Goal: Task Accomplishment & Management: Manage account settings

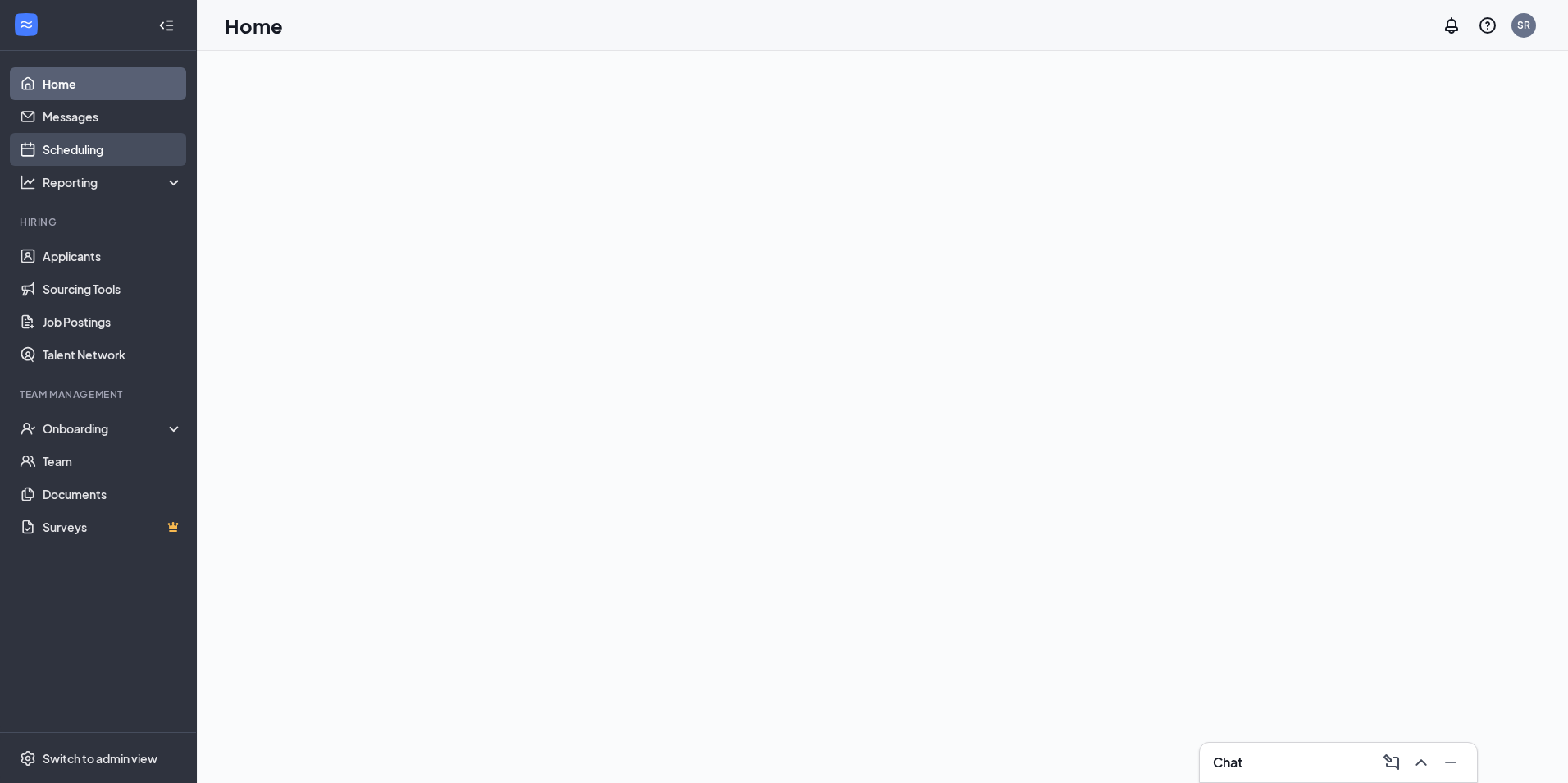
click at [72, 149] on link "Scheduling" at bounding box center [113, 149] width 140 height 33
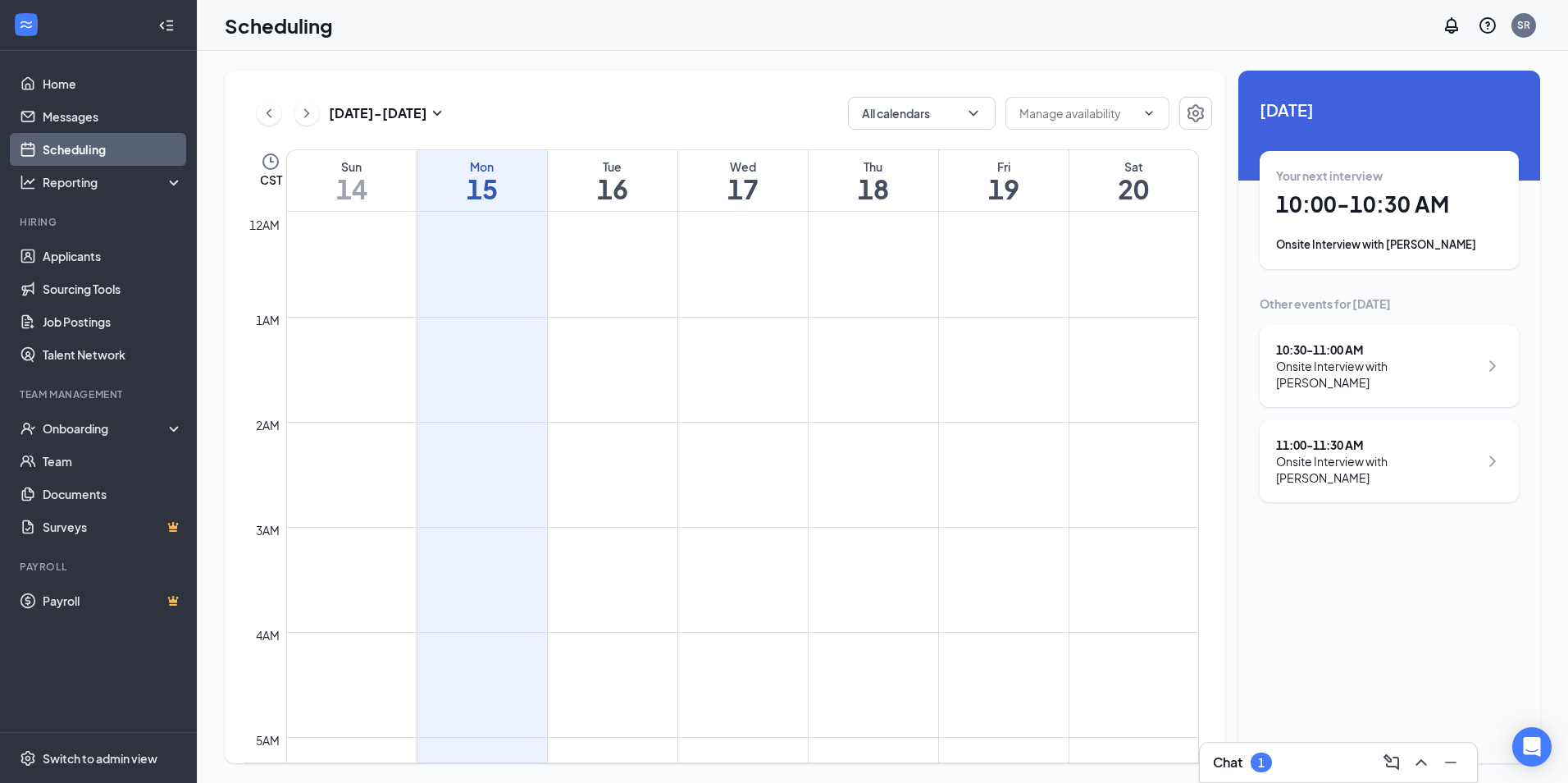
scroll to position [806, 0]
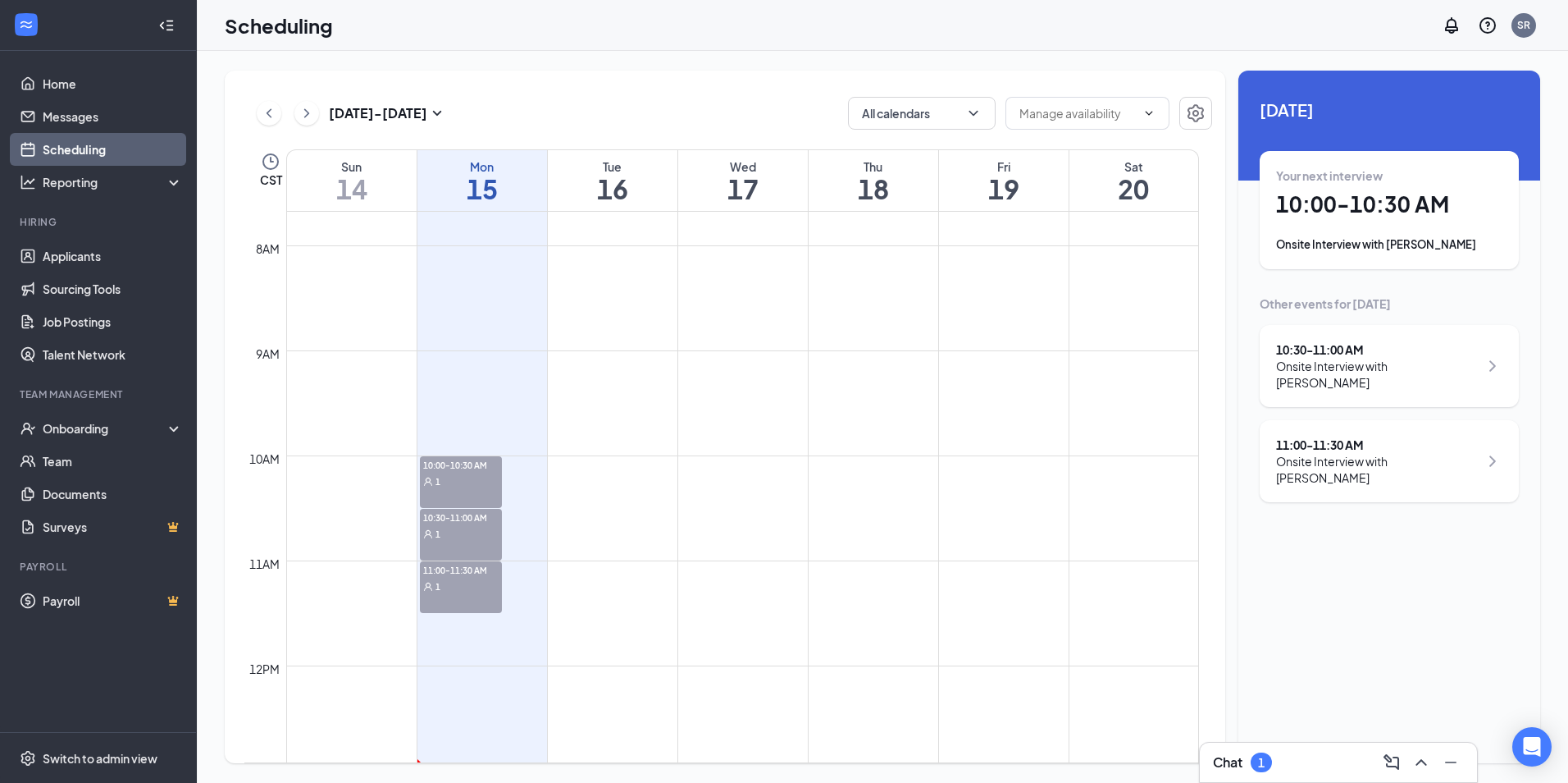
click at [1375, 224] on div "Your next interview 10:00 - 10:30 AM Onsite Interview with Kaniya Osborne" at bounding box center [1389, 210] width 226 height 85
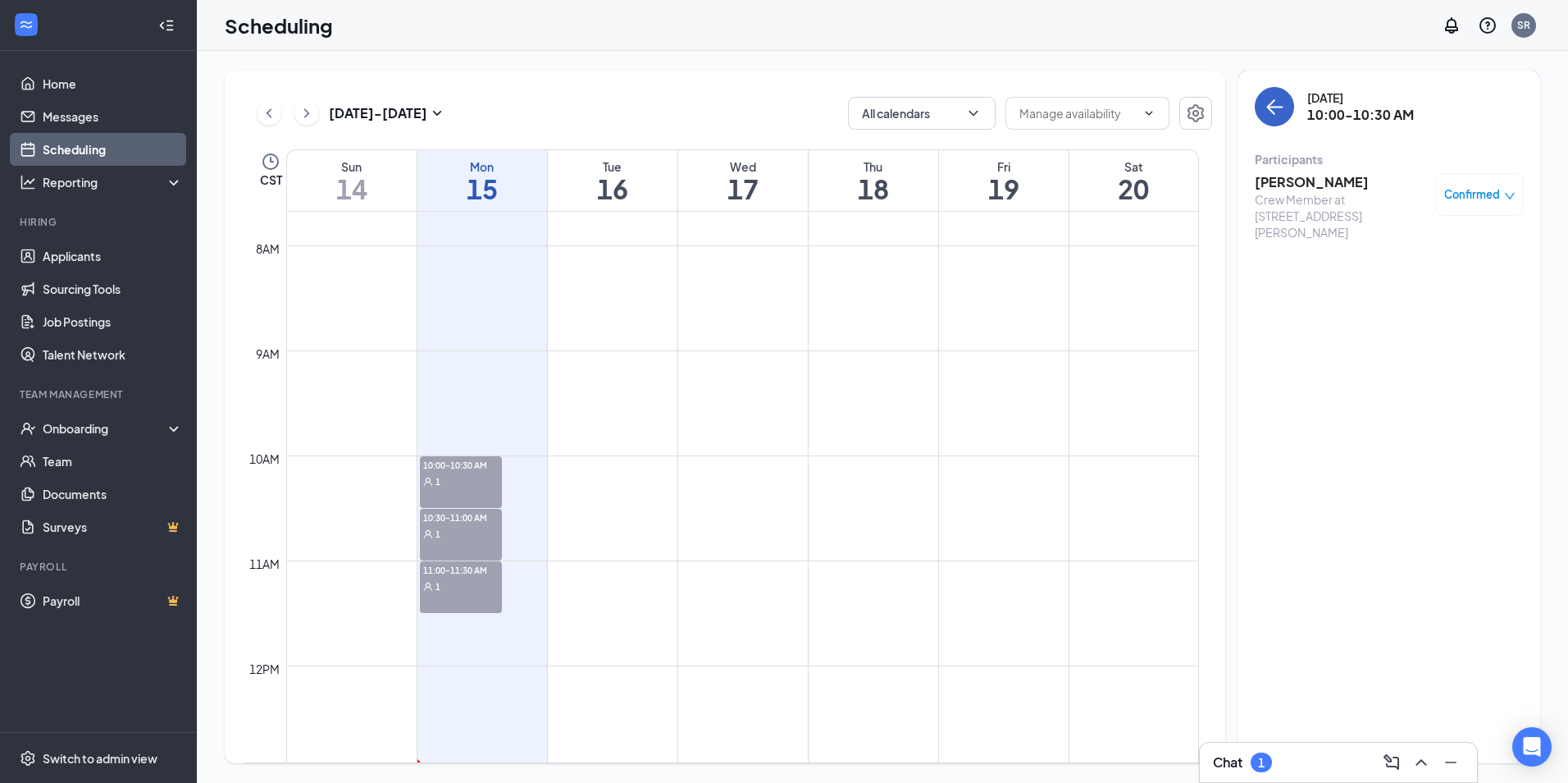
click at [1279, 96] on button "back-button" at bounding box center [1274, 106] width 39 height 39
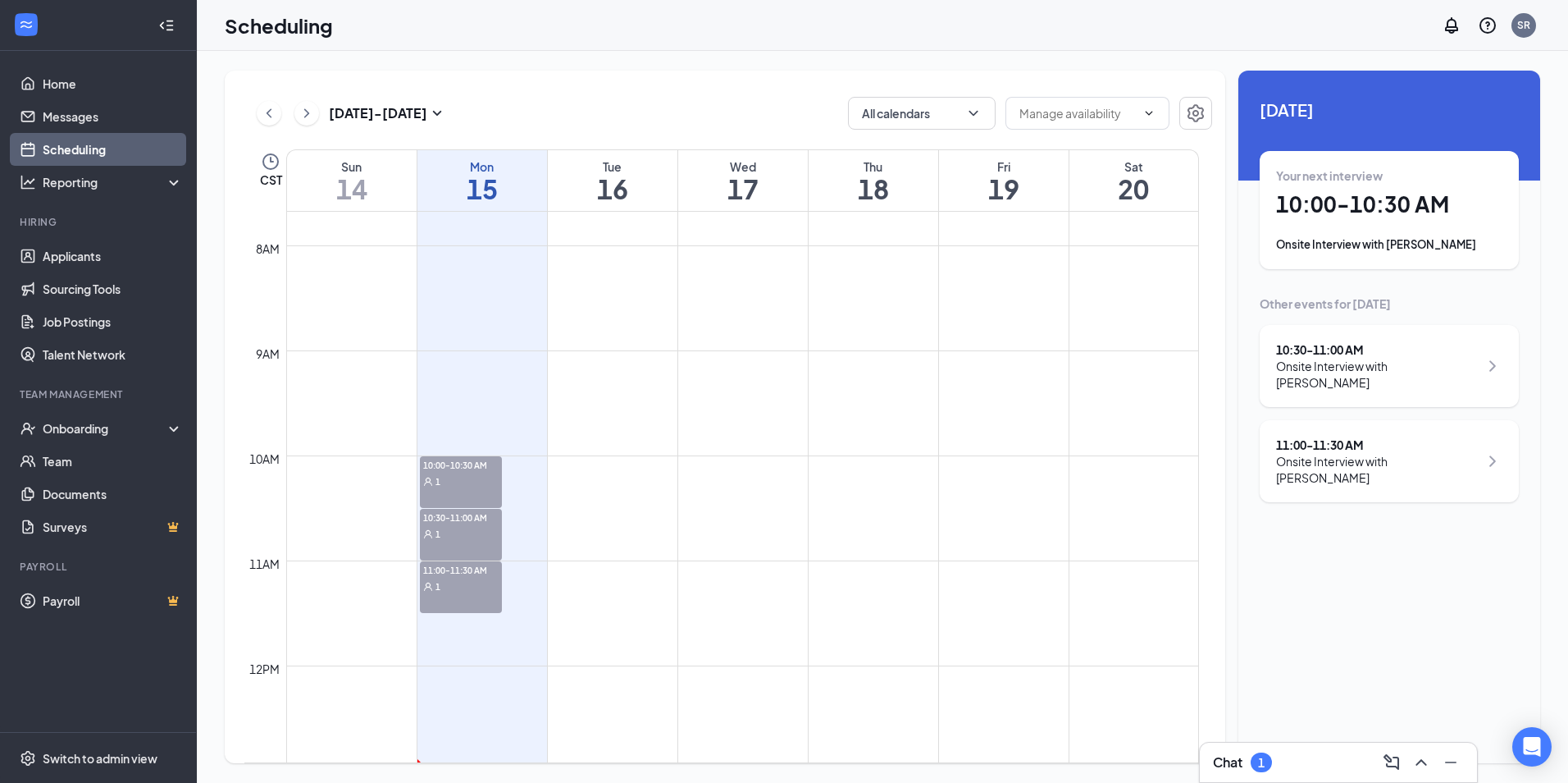
click at [1497, 358] on icon "ChevronRight" at bounding box center [1493, 366] width 20 height 20
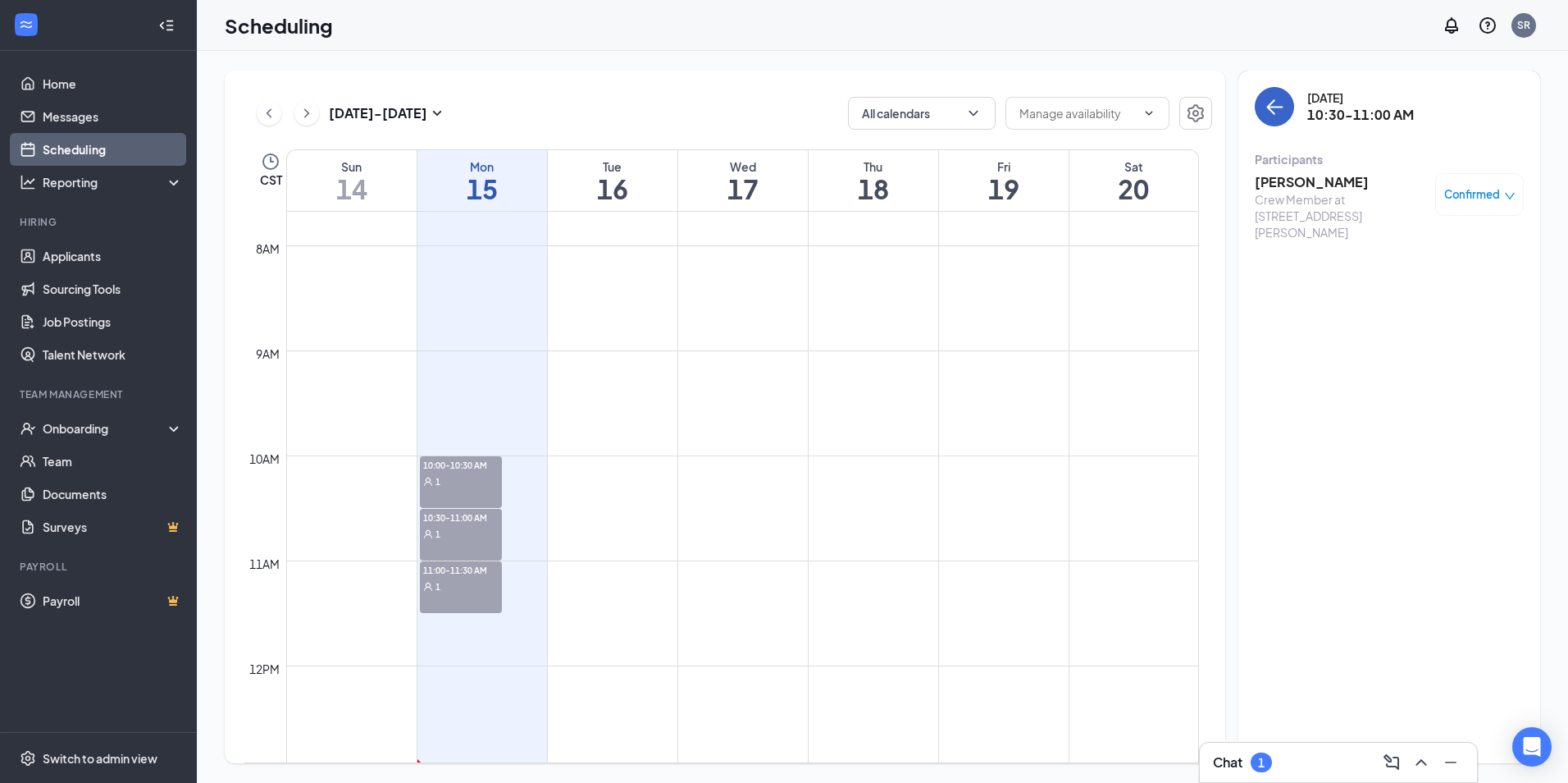
click at [1283, 113] on icon "ArrowLeft" at bounding box center [1275, 106] width 20 height 20
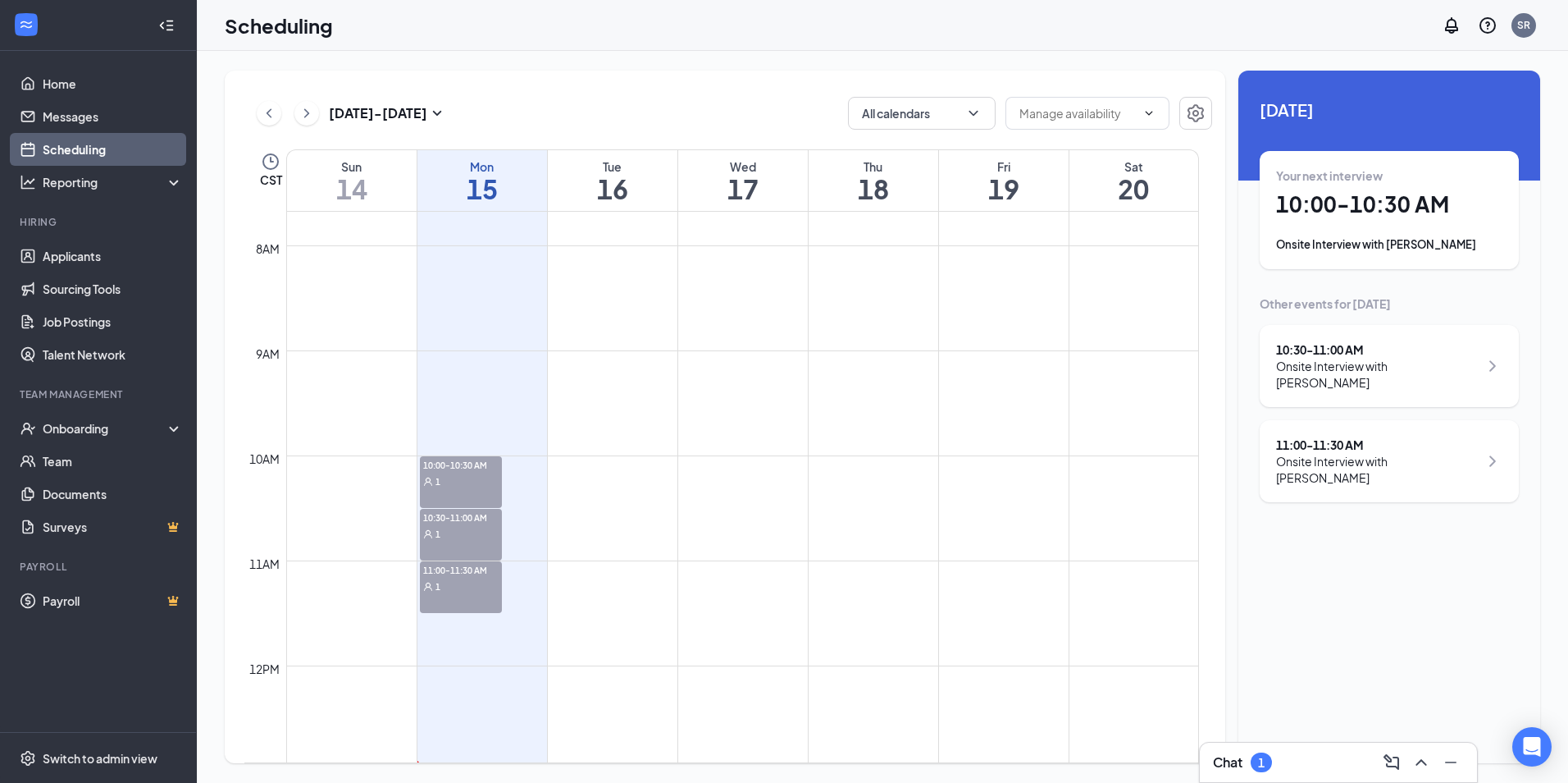
click at [1494, 451] on icon "ChevronRight" at bounding box center [1493, 461] width 20 height 20
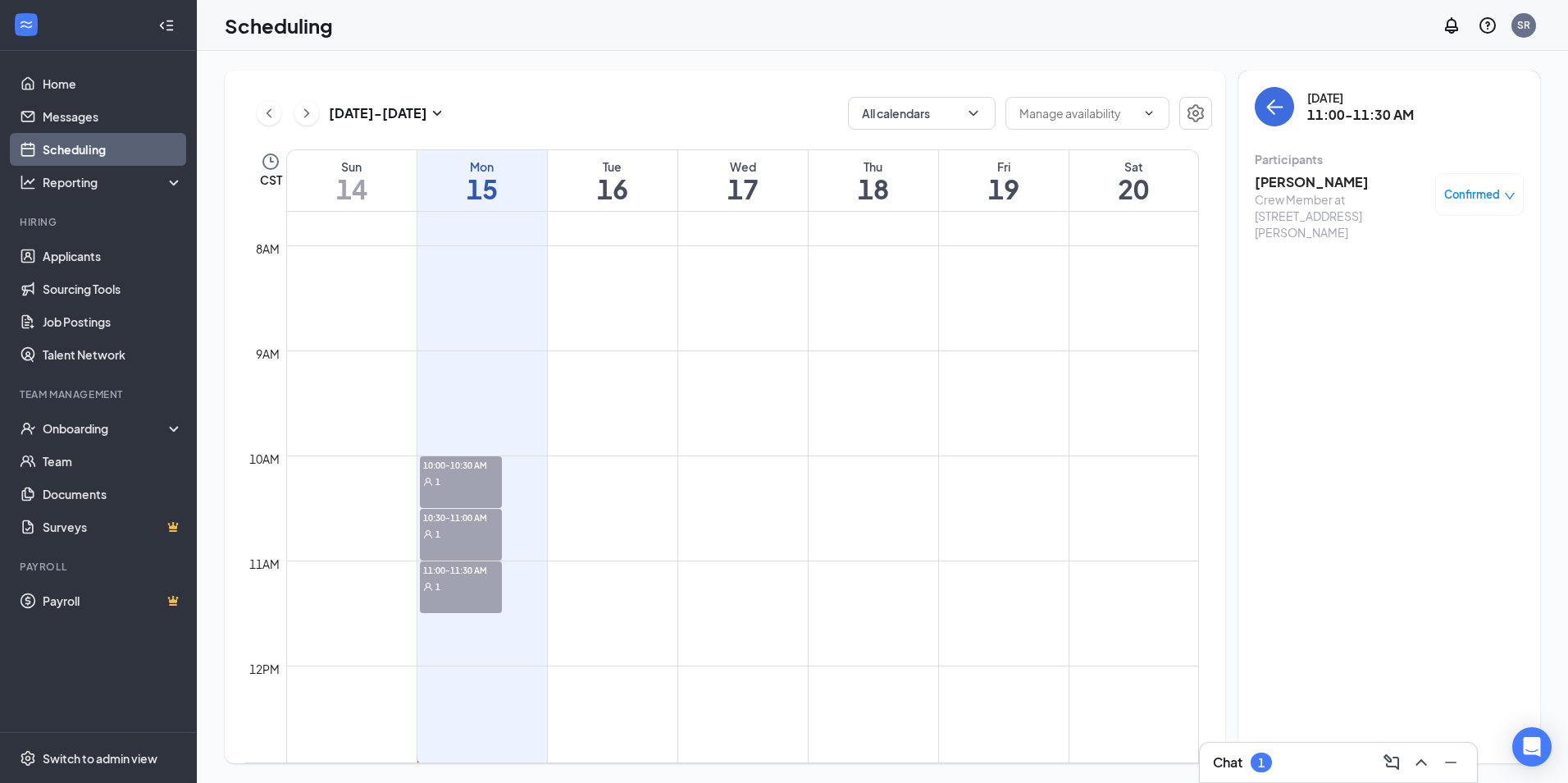
click at [1470, 199] on span "Confirmed" at bounding box center [1471, 194] width 56 height 17
click at [1397, 305] on span "Mark as no-show" at bounding box center [1431, 303] width 91 height 18
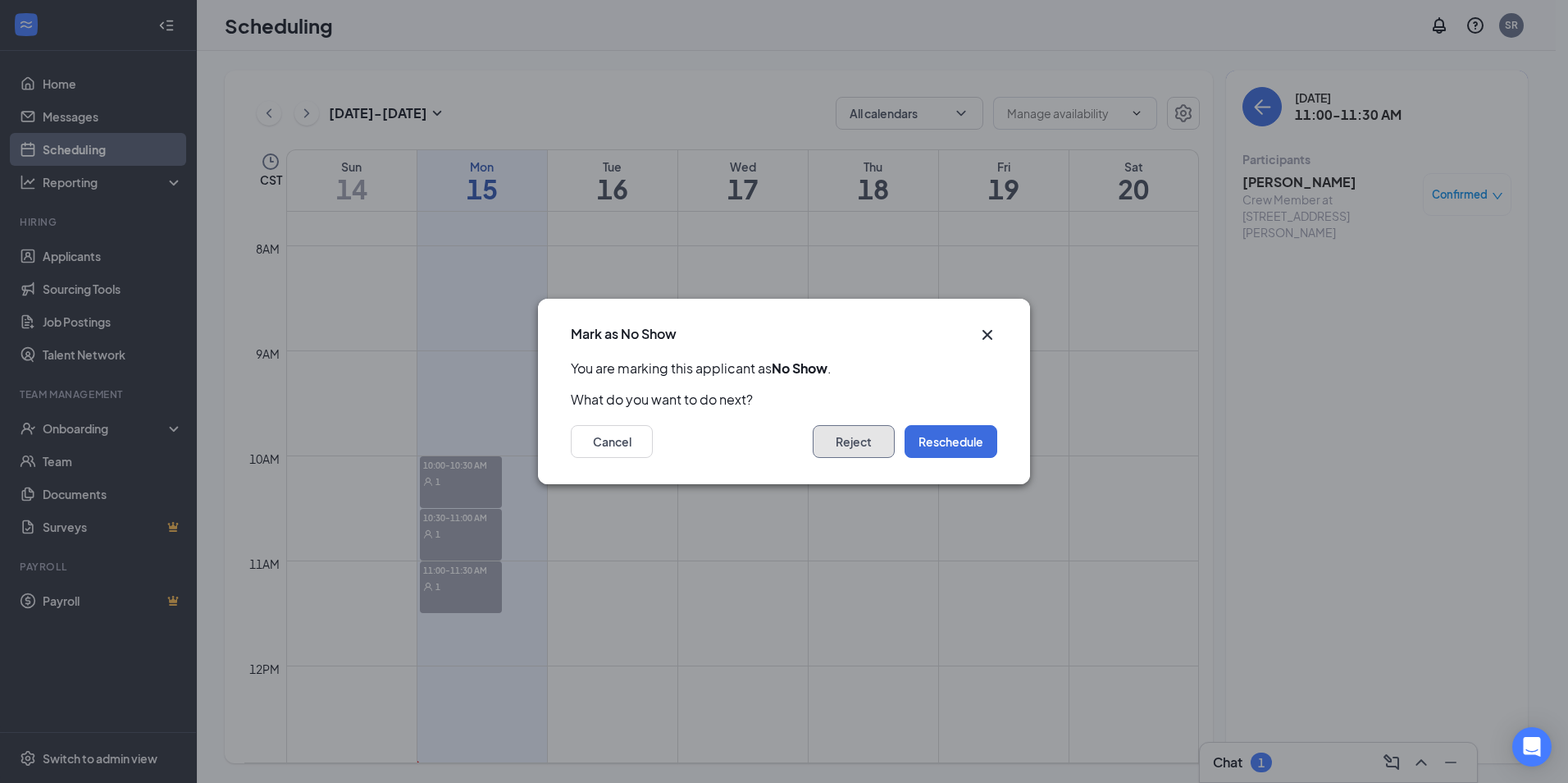
click at [877, 440] on button "Reject" at bounding box center [854, 441] width 82 height 33
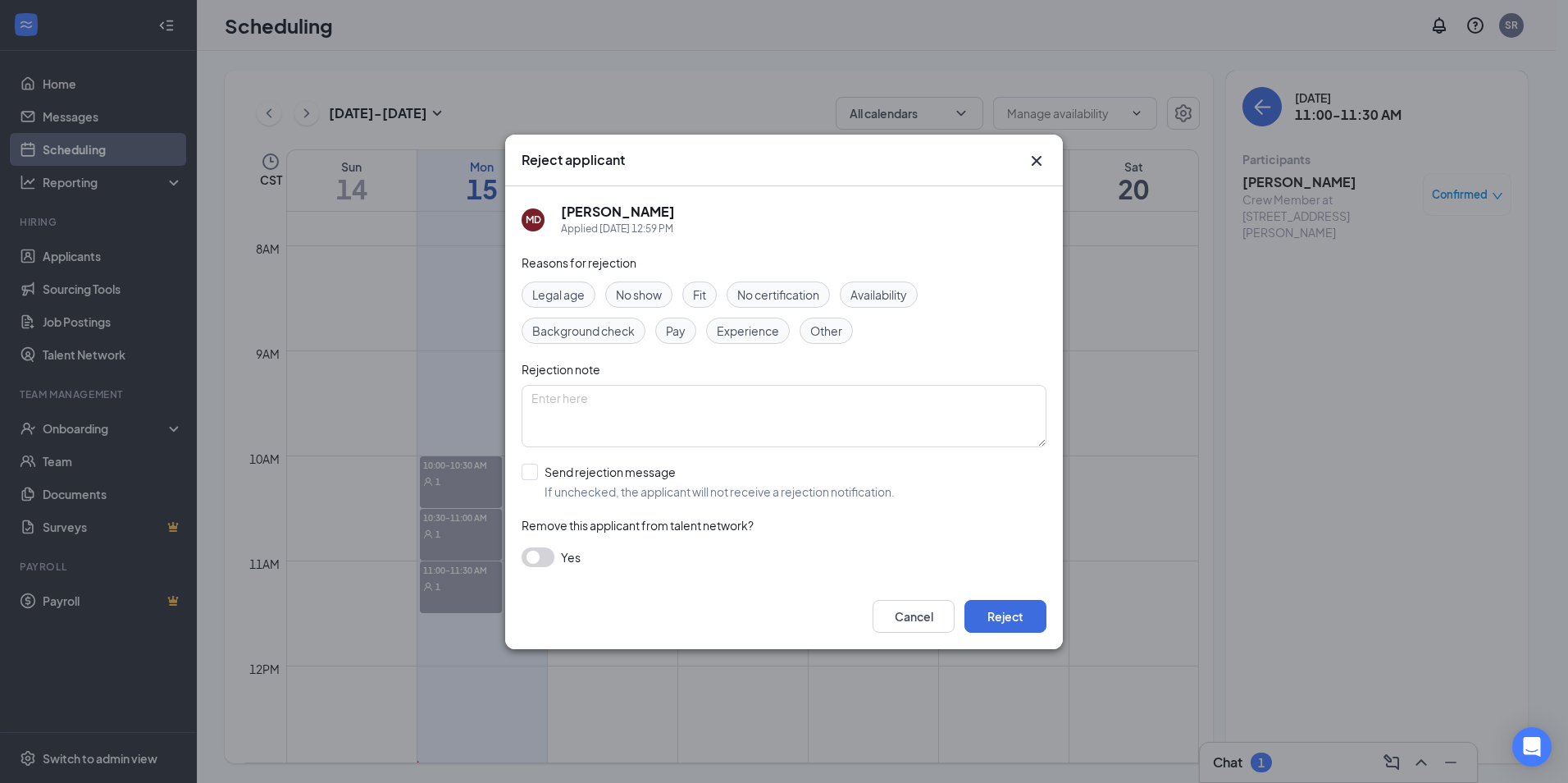
click at [634, 293] on span "No show" at bounding box center [639, 294] width 46 height 18
click at [1018, 608] on button "Reject" at bounding box center [1005, 615] width 82 height 33
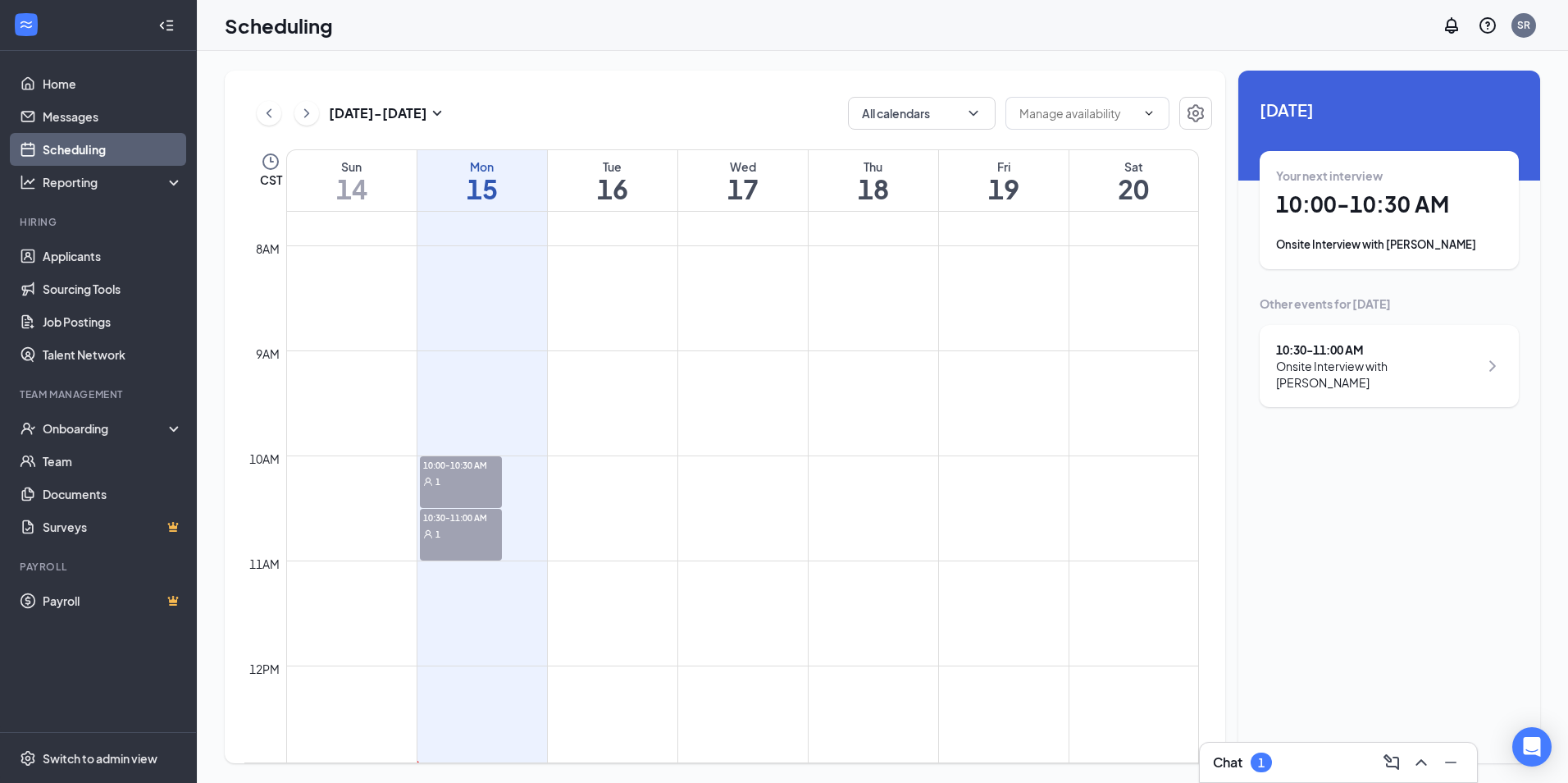
drag, startPoint x: 1371, startPoint y: 212, endPoint x: 1294, endPoint y: 178, distance: 84.2
click at [1293, 178] on div "Your next interview" at bounding box center [1389, 176] width 226 height 17
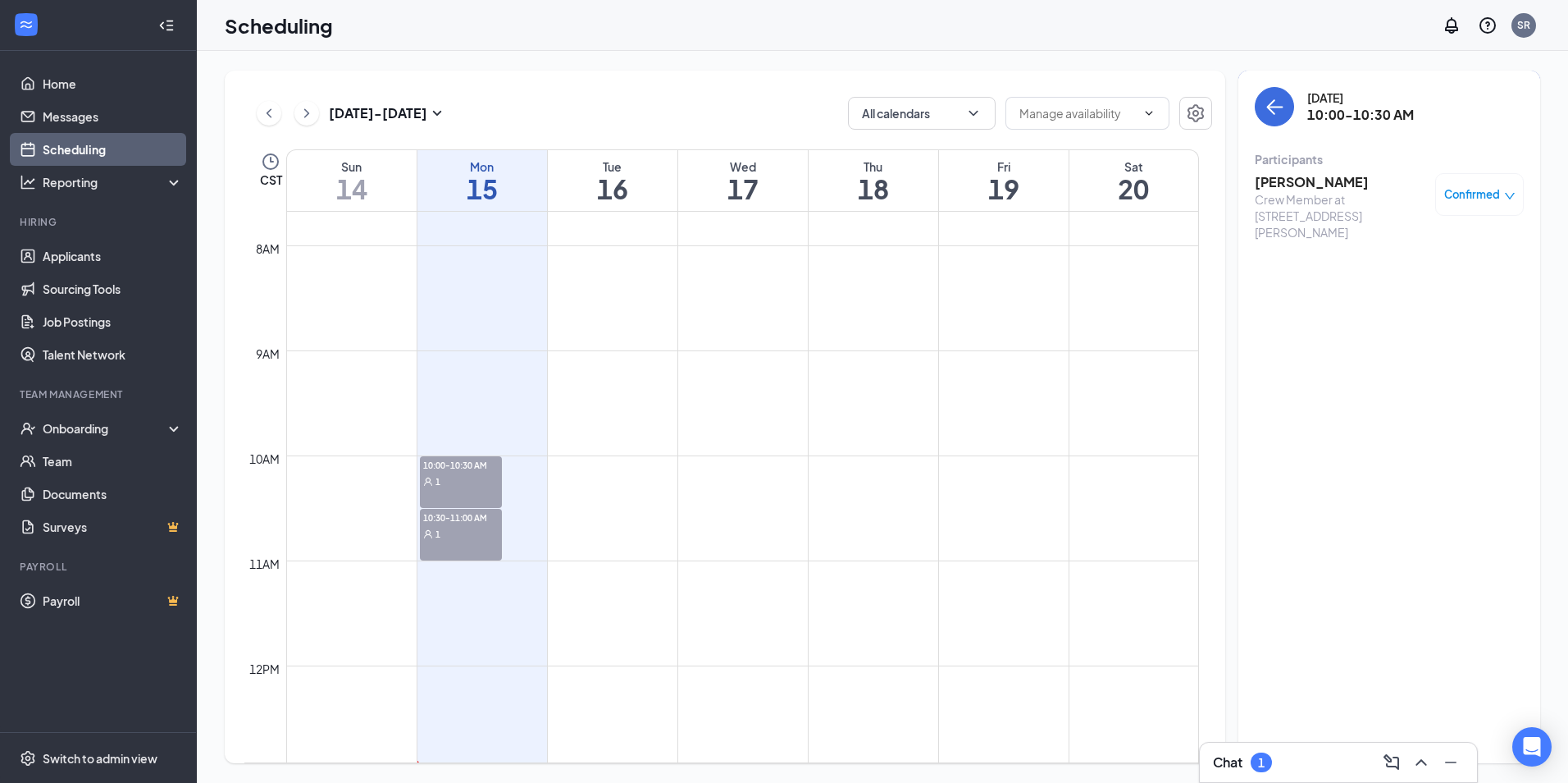
click at [1294, 178] on div "Your next interview" at bounding box center [1389, 176] width 226 height 17
drag, startPoint x: 1294, startPoint y: 178, endPoint x: 1462, endPoint y: 204, distance: 170.0
click at [1462, 204] on div "Confirmed" at bounding box center [1479, 194] width 89 height 43
click at [1464, 197] on span "Confirmed" at bounding box center [1471, 194] width 56 height 17
click at [1413, 311] on span "Mark as no-show" at bounding box center [1431, 303] width 91 height 18
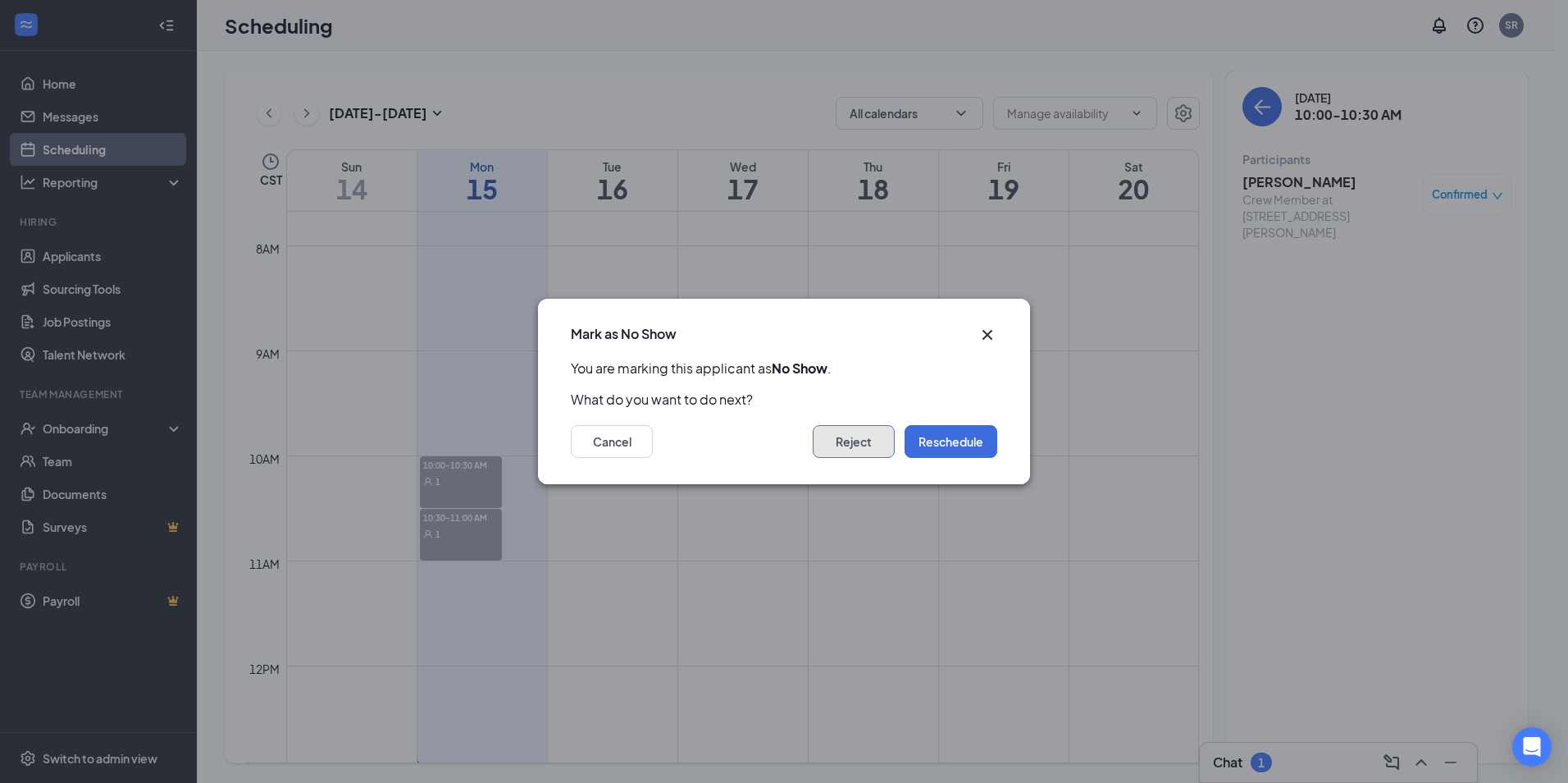
click at [881, 438] on button "Reject" at bounding box center [854, 441] width 82 height 33
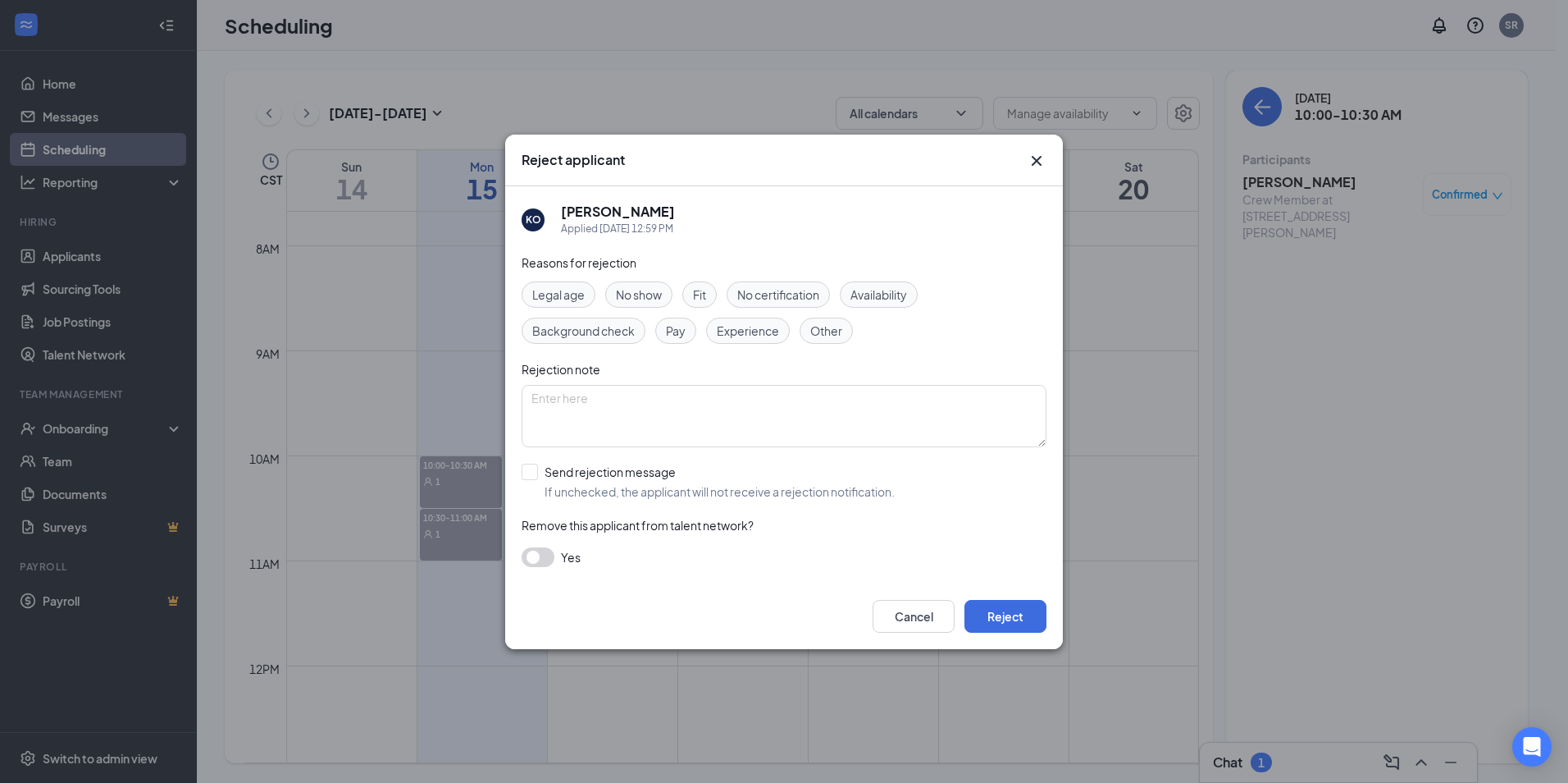
click at [636, 297] on span "No show" at bounding box center [639, 294] width 46 height 18
click at [1053, 620] on div "Cancel Reject" at bounding box center [784, 616] width 558 height 66
click at [1031, 616] on button "Reject" at bounding box center [1005, 615] width 82 height 33
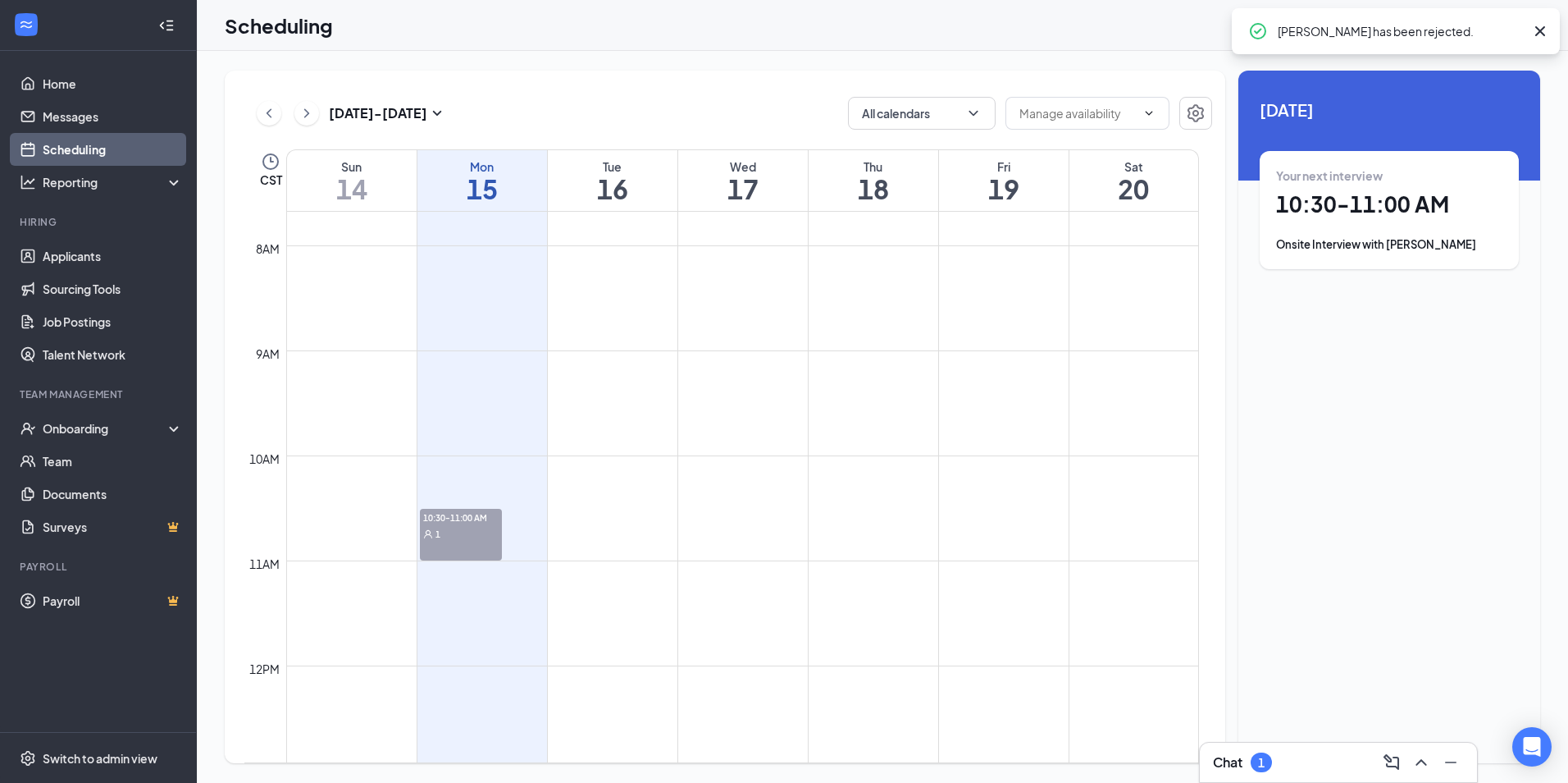
click at [1356, 221] on div "Your next interview 10:30 - 11:00 AM Onsite Interview with Jamaria Myricks" at bounding box center [1389, 210] width 226 height 85
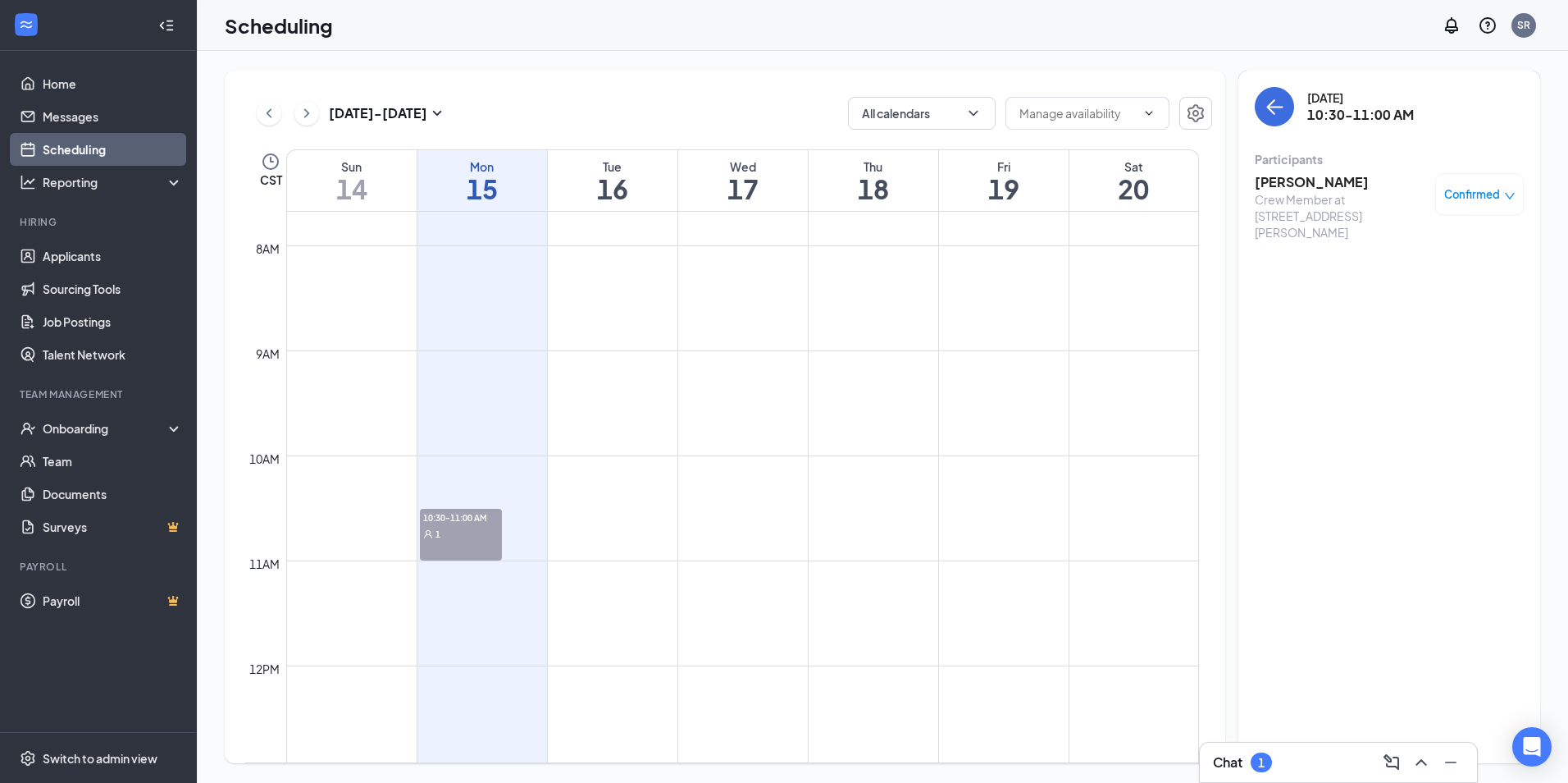
click at [1459, 200] on span "Confirmed" at bounding box center [1471, 194] width 56 height 17
click at [1413, 303] on span "Mark as no-show" at bounding box center [1431, 303] width 91 height 18
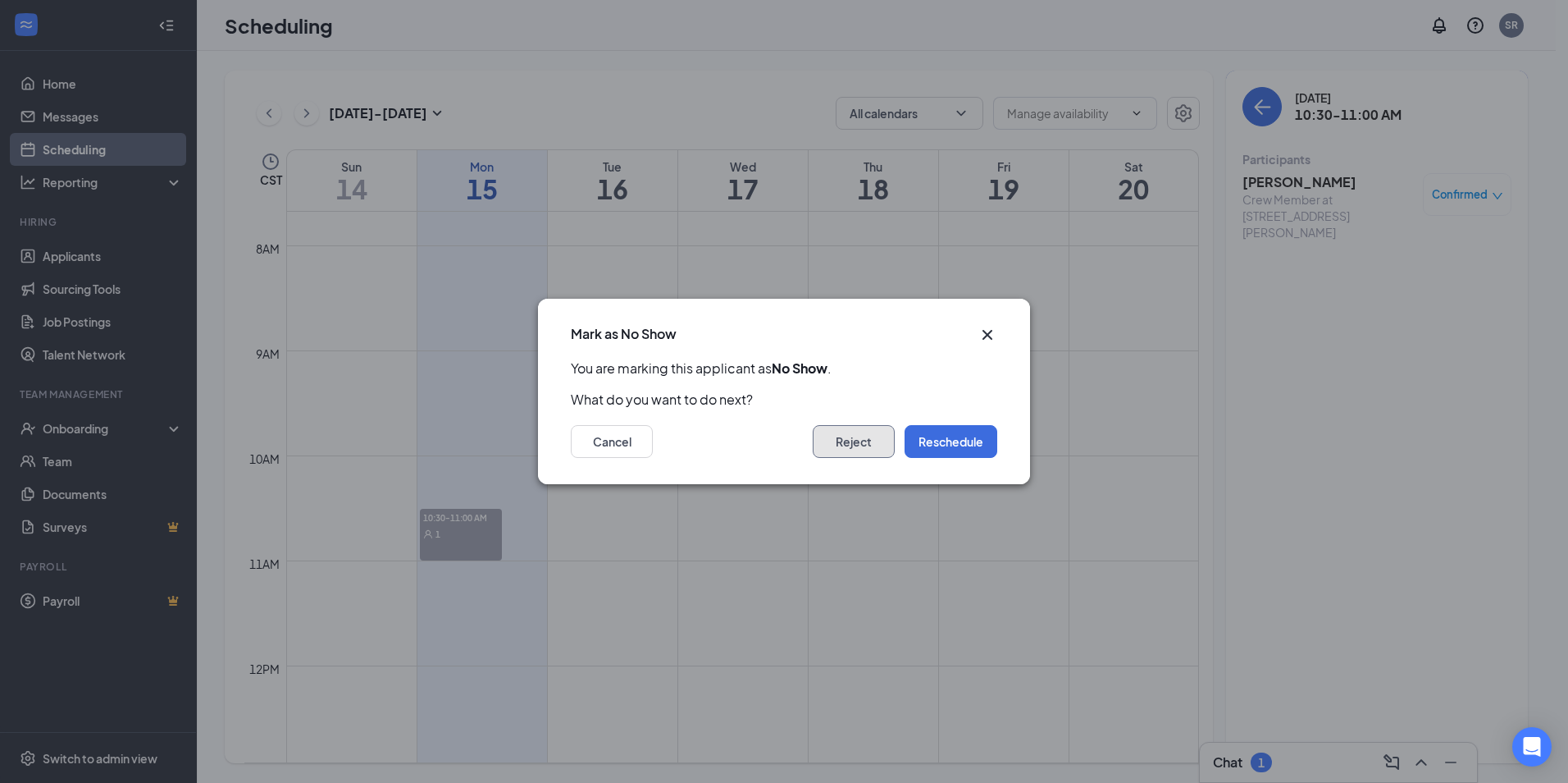
click at [841, 443] on button "Reject" at bounding box center [854, 441] width 82 height 33
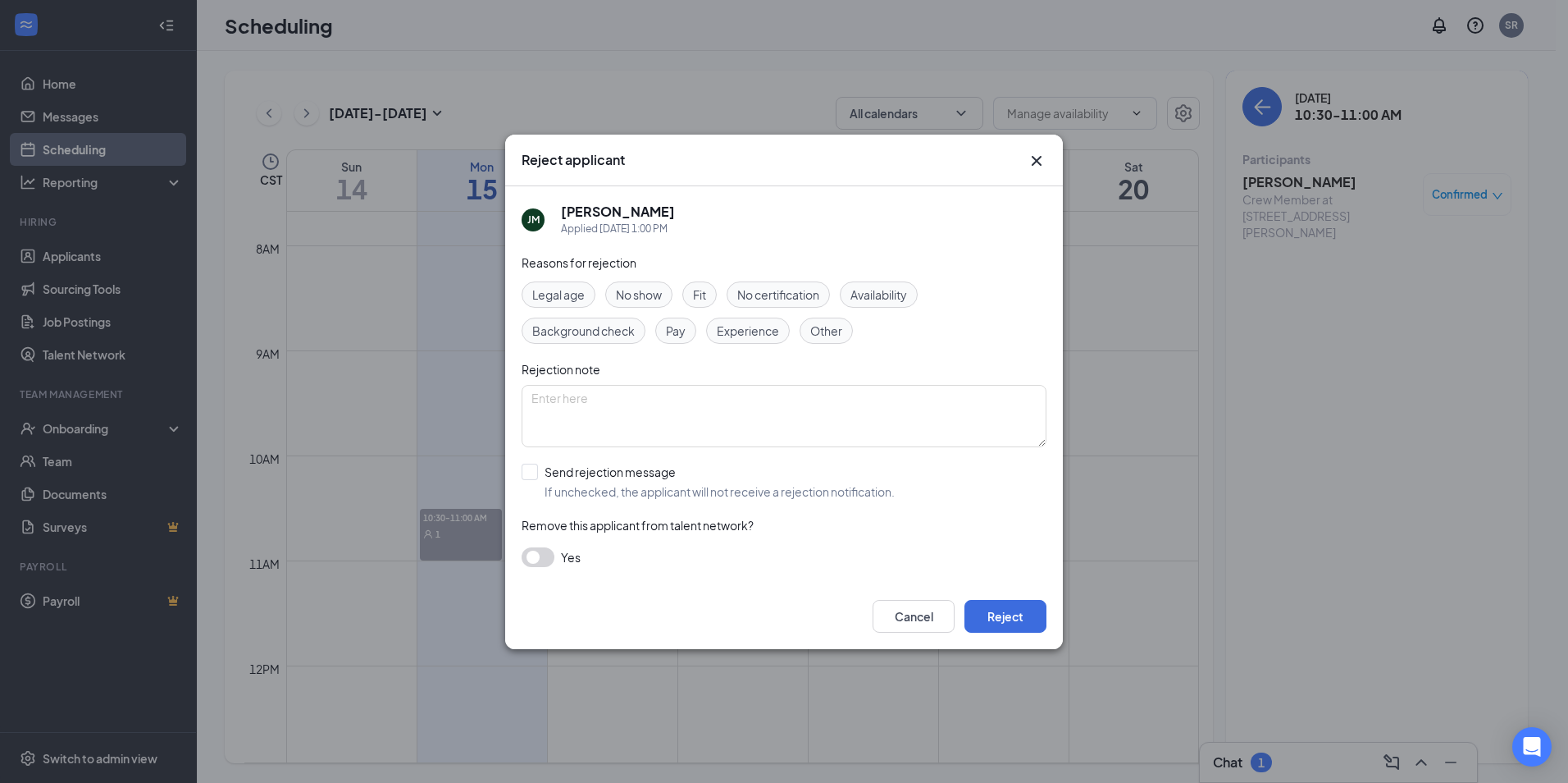
click at [651, 300] on span "No show" at bounding box center [639, 294] width 46 height 18
click at [1016, 621] on button "Reject" at bounding box center [1005, 615] width 82 height 33
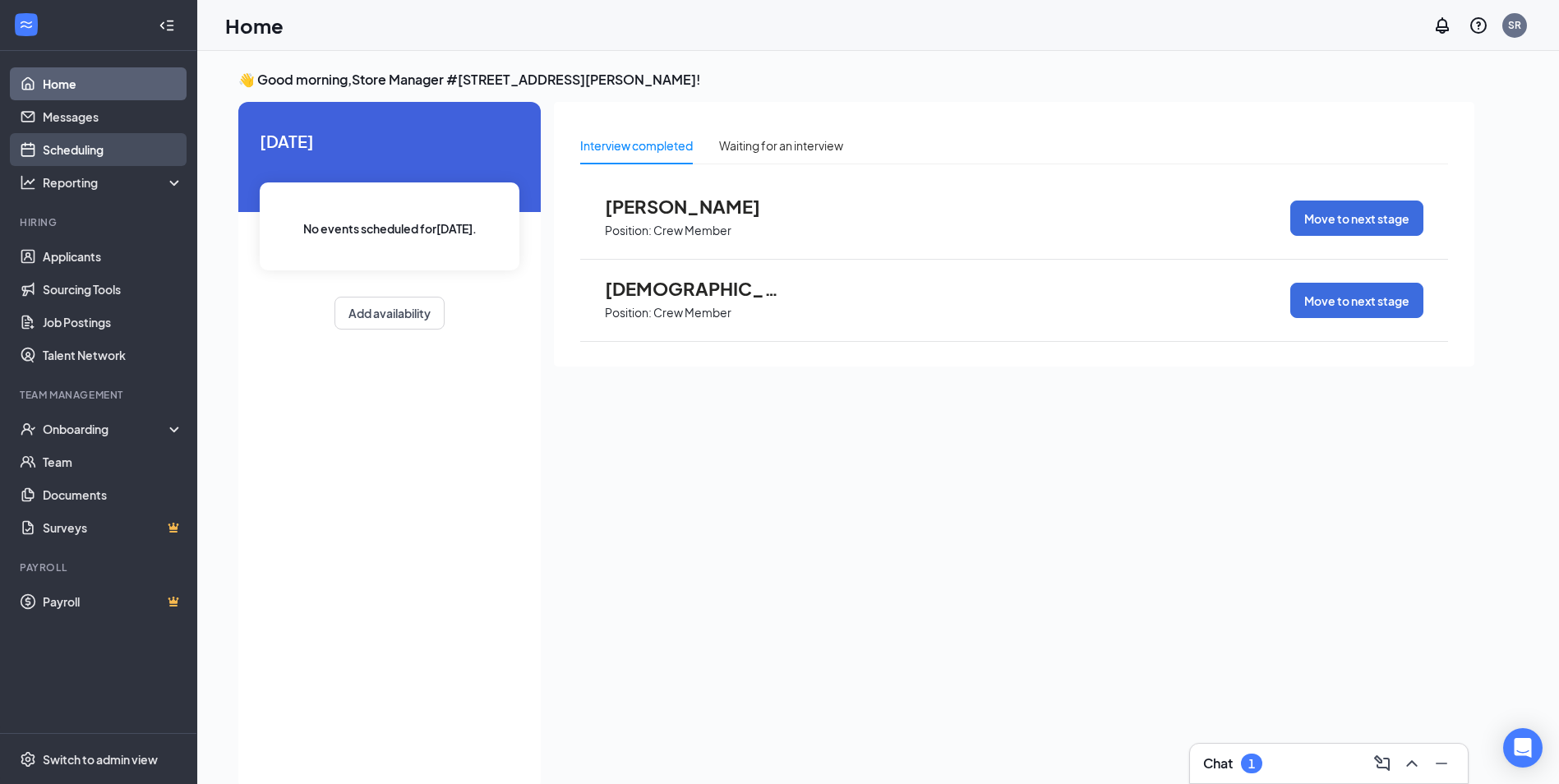
click at [114, 150] on link "Scheduling" at bounding box center [113, 149] width 140 height 33
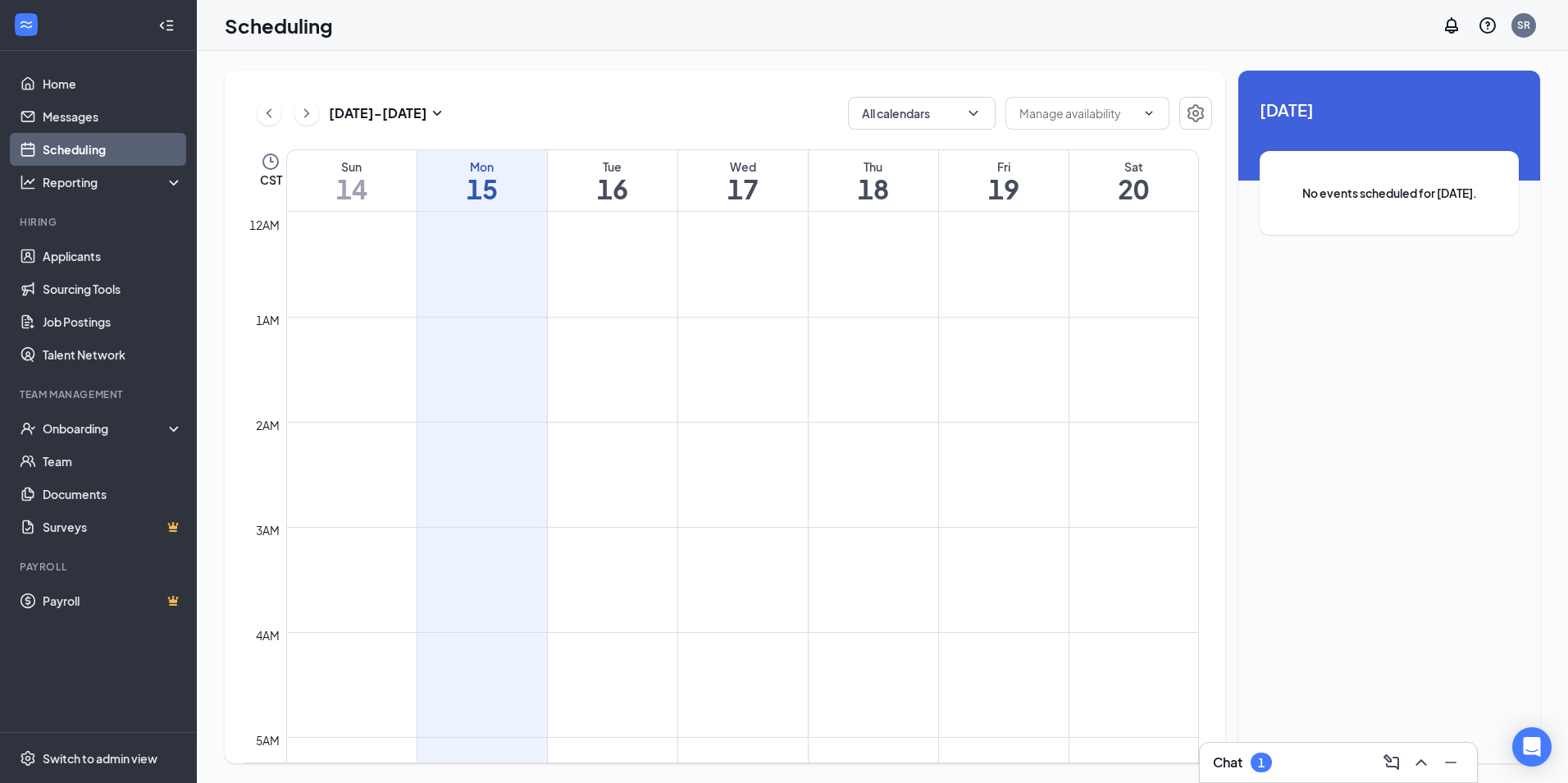
scroll to position [806, 0]
click at [484, 192] on h1 "15" at bounding box center [482, 188] width 129 height 27
click at [99, 82] on link "Home" at bounding box center [113, 83] width 140 height 33
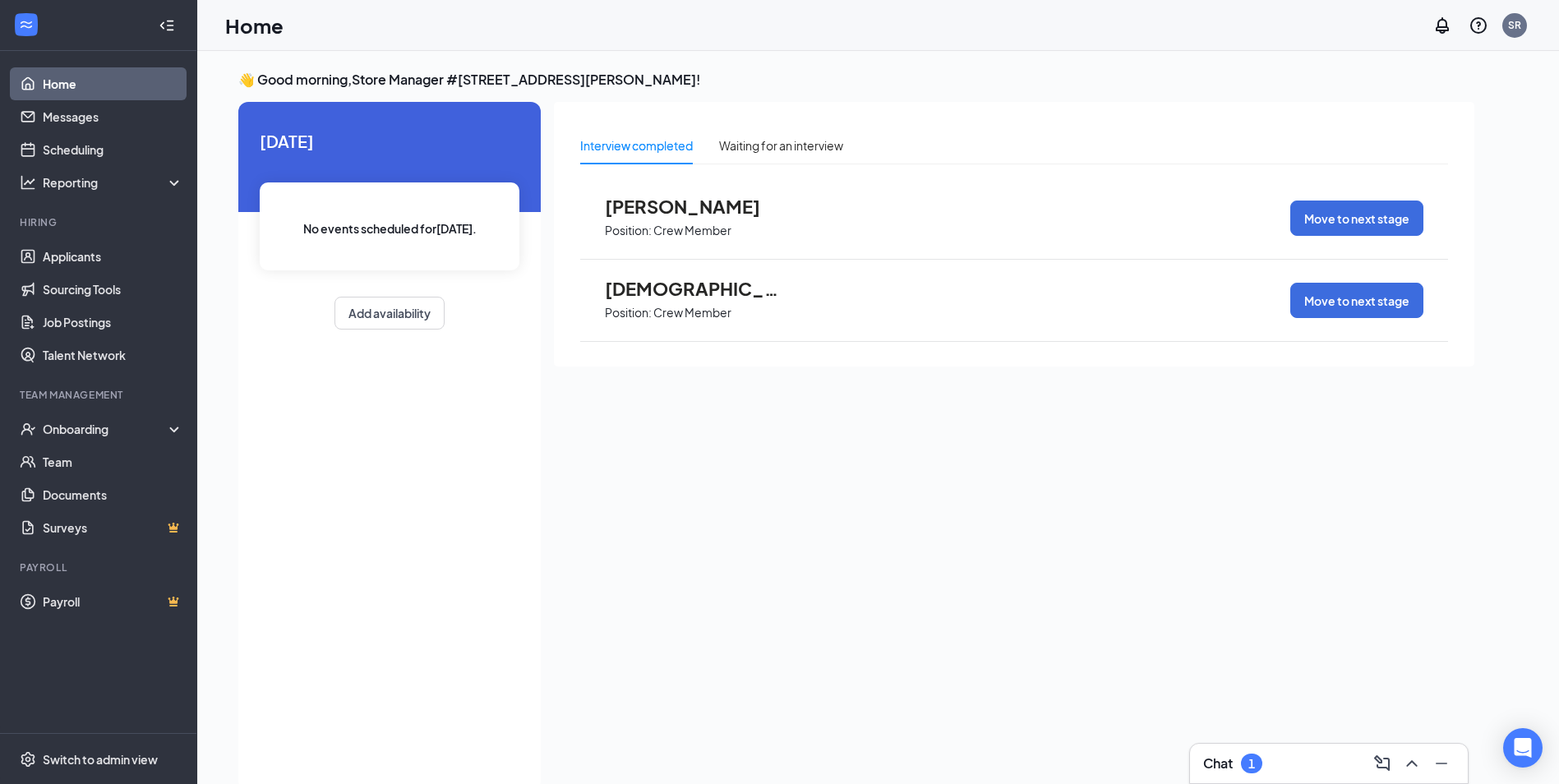
click at [64, 79] on link "Home" at bounding box center [113, 83] width 140 height 33
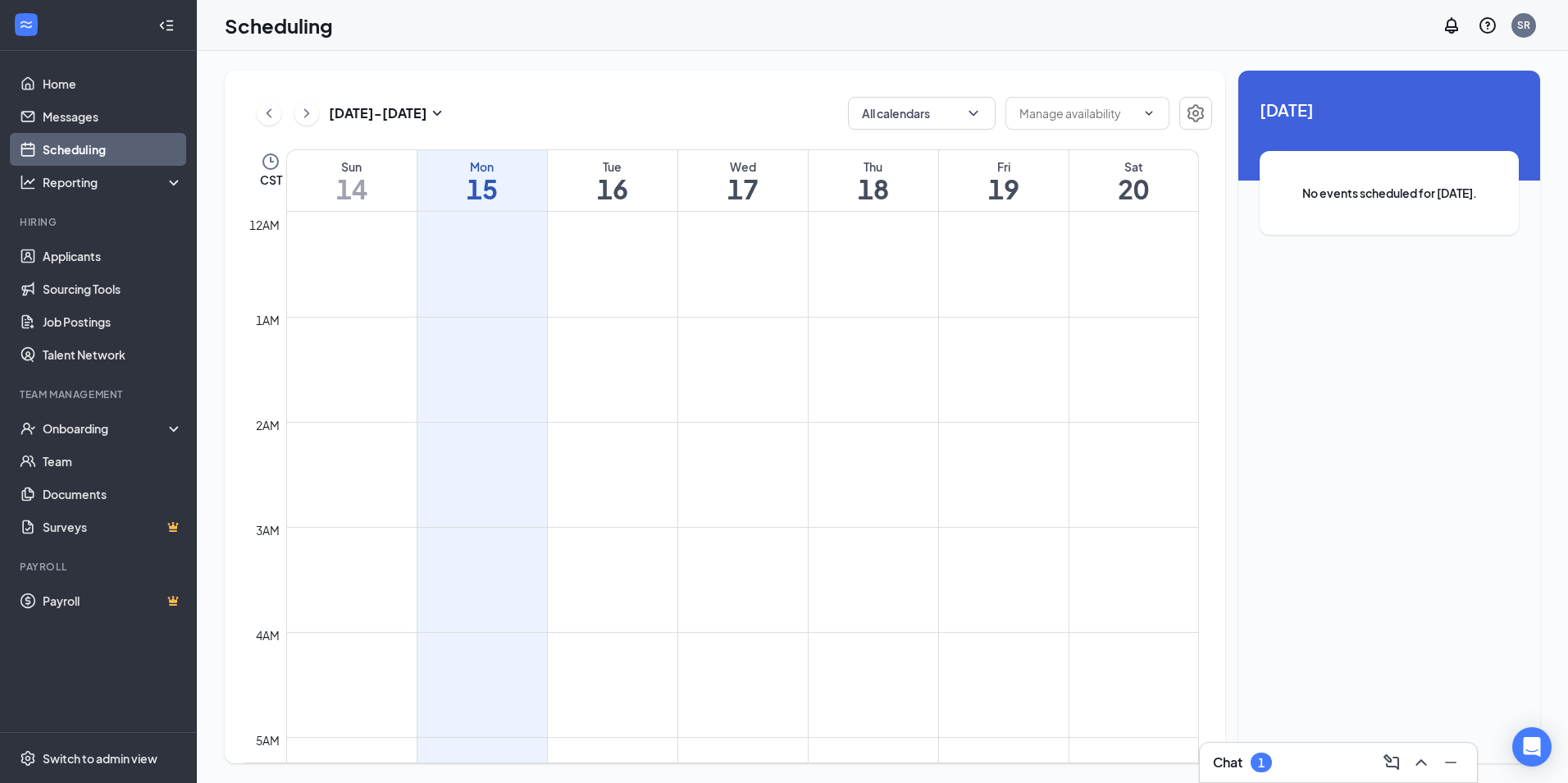
scroll to position [806, 0]
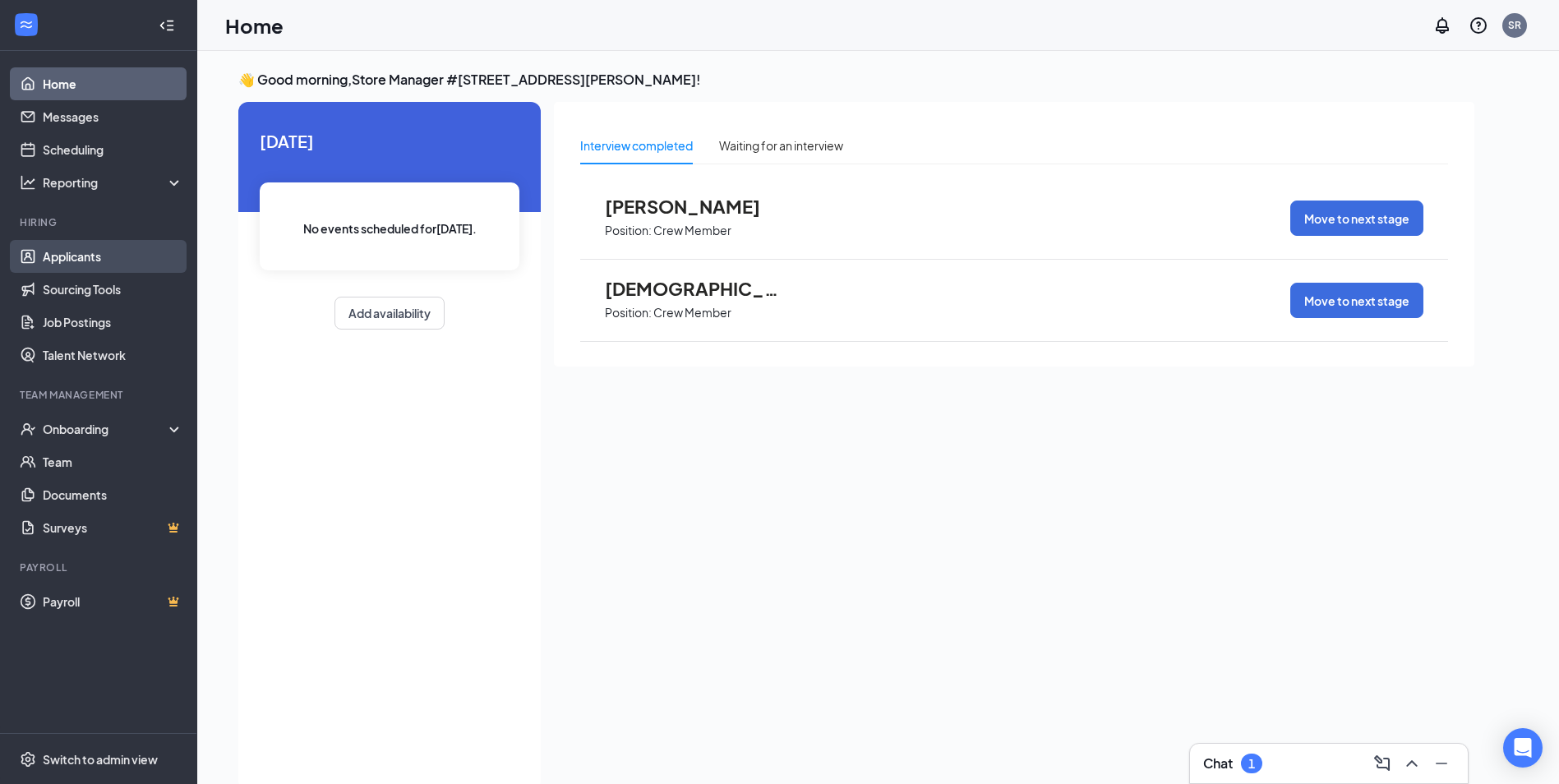
click at [100, 253] on link "Applicants" at bounding box center [113, 256] width 140 height 33
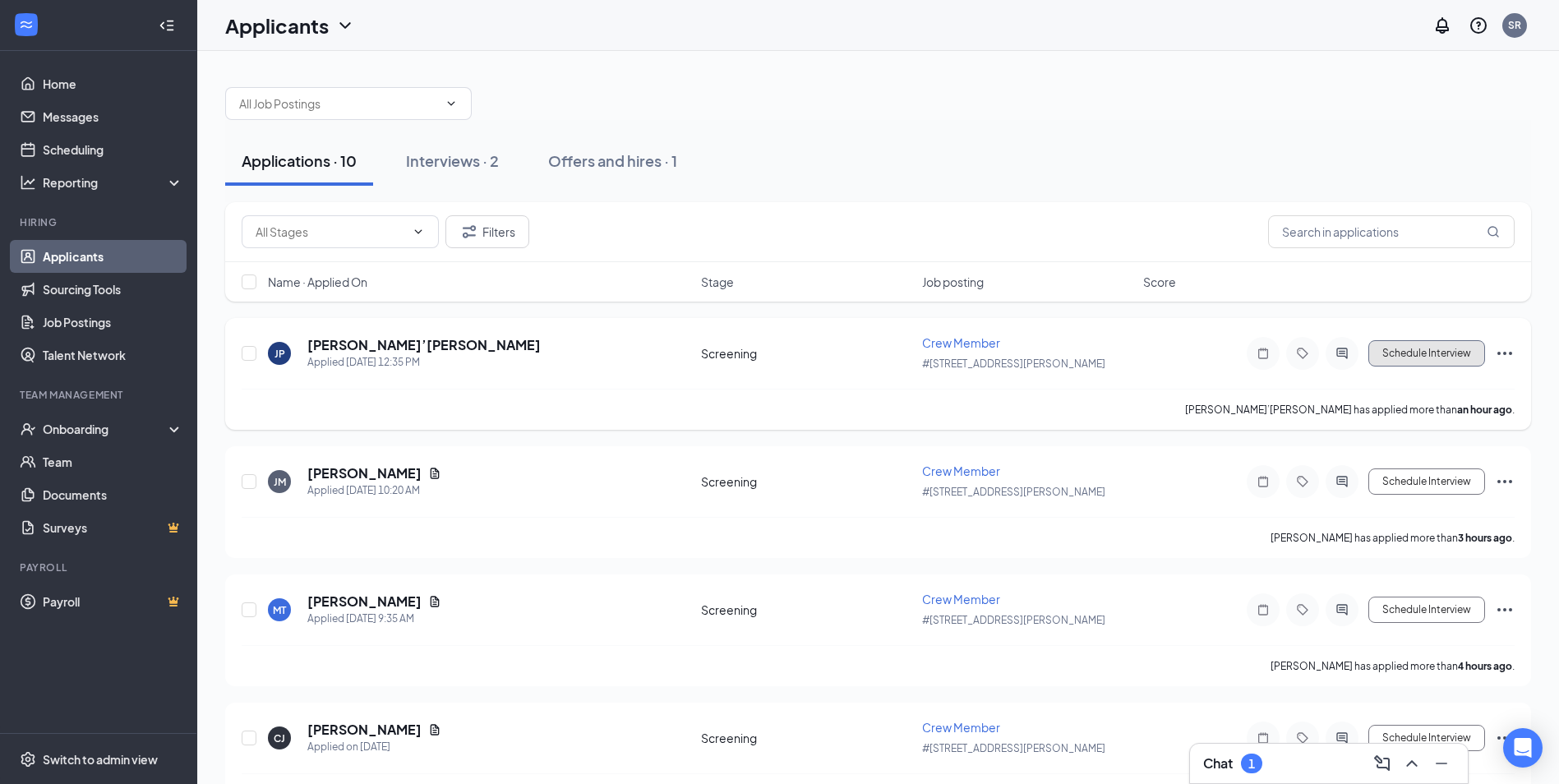
click at [1443, 352] on button "Schedule Interview" at bounding box center [1426, 353] width 116 height 27
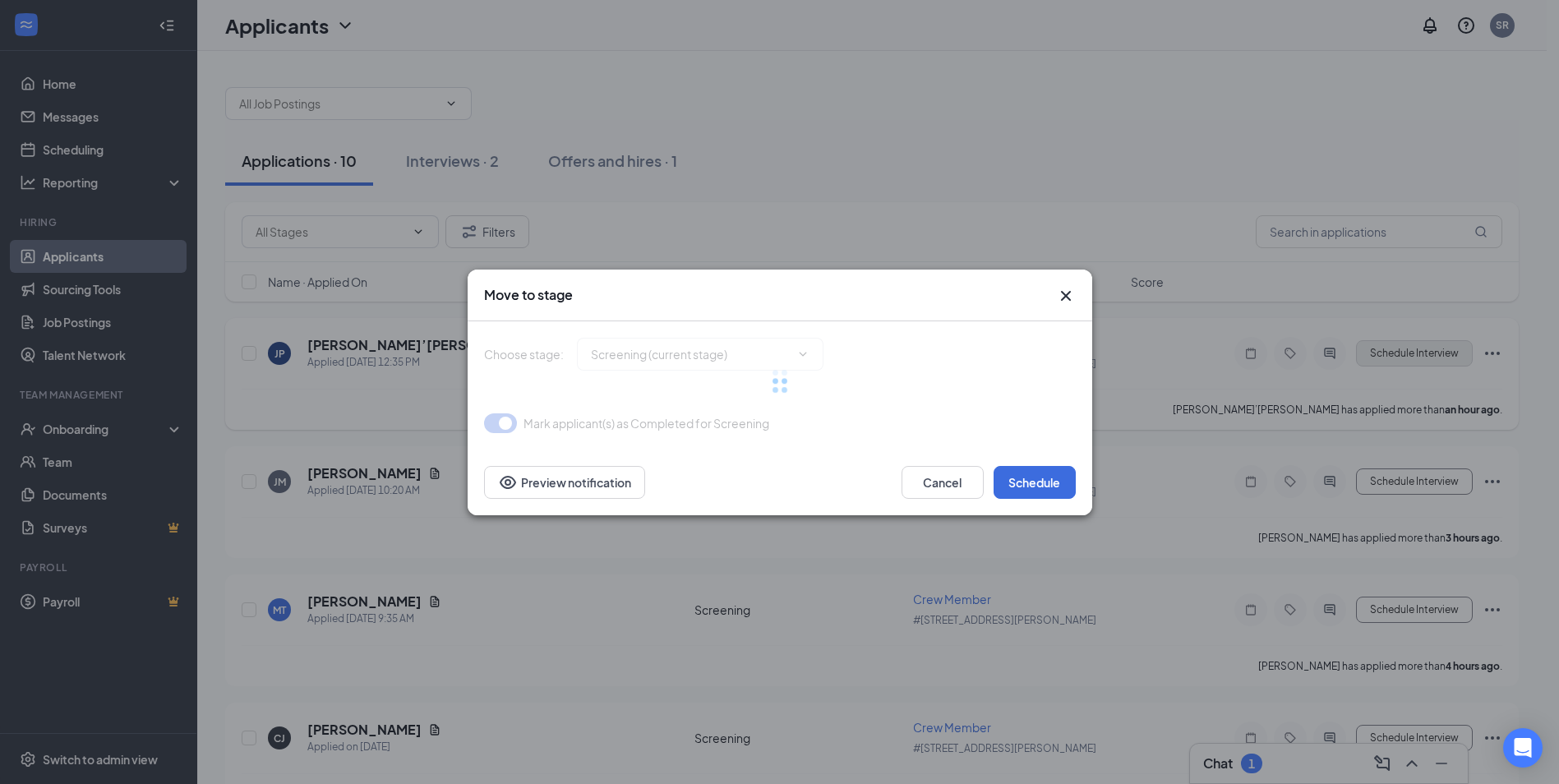
type input "Onsite Interview (next stage)"
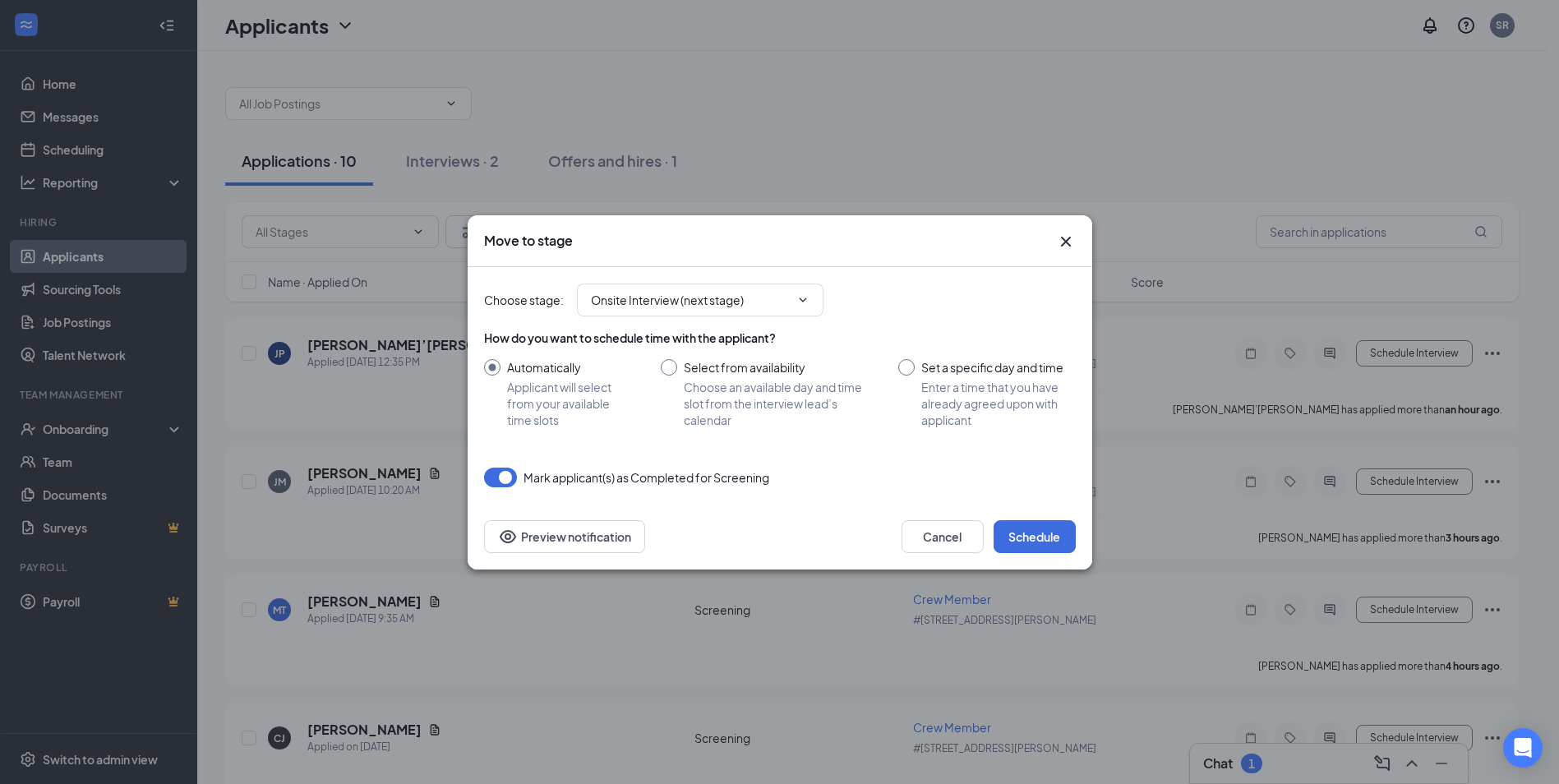
click at [905, 367] on input "Set a specific day and time Enter a time that you have already agreed upon with…" at bounding box center [986, 393] width 177 height 69
radio input "true"
radio input "false"
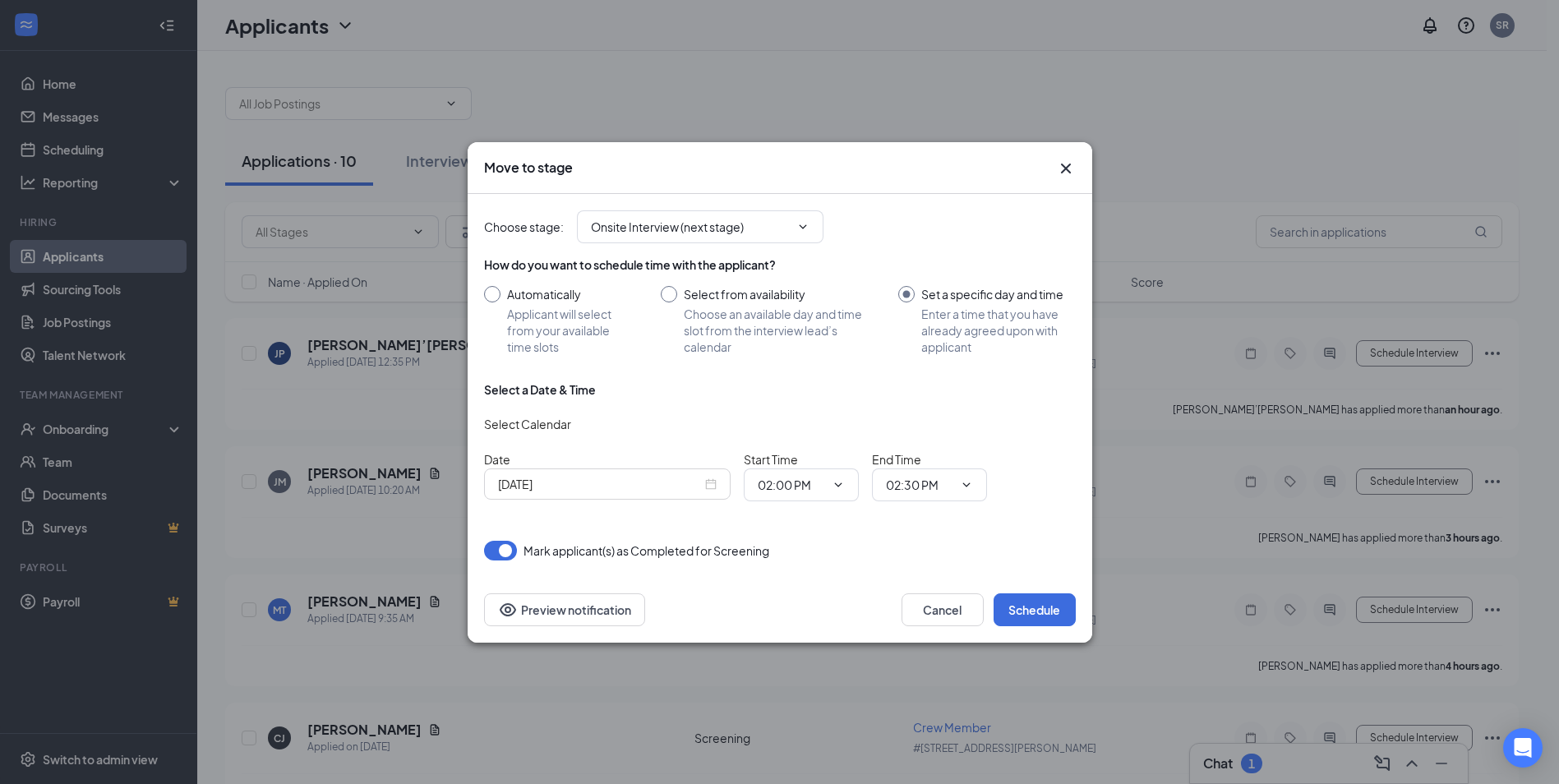
click at [545, 488] on input "Sep 15, 2025" at bounding box center [600, 484] width 203 height 18
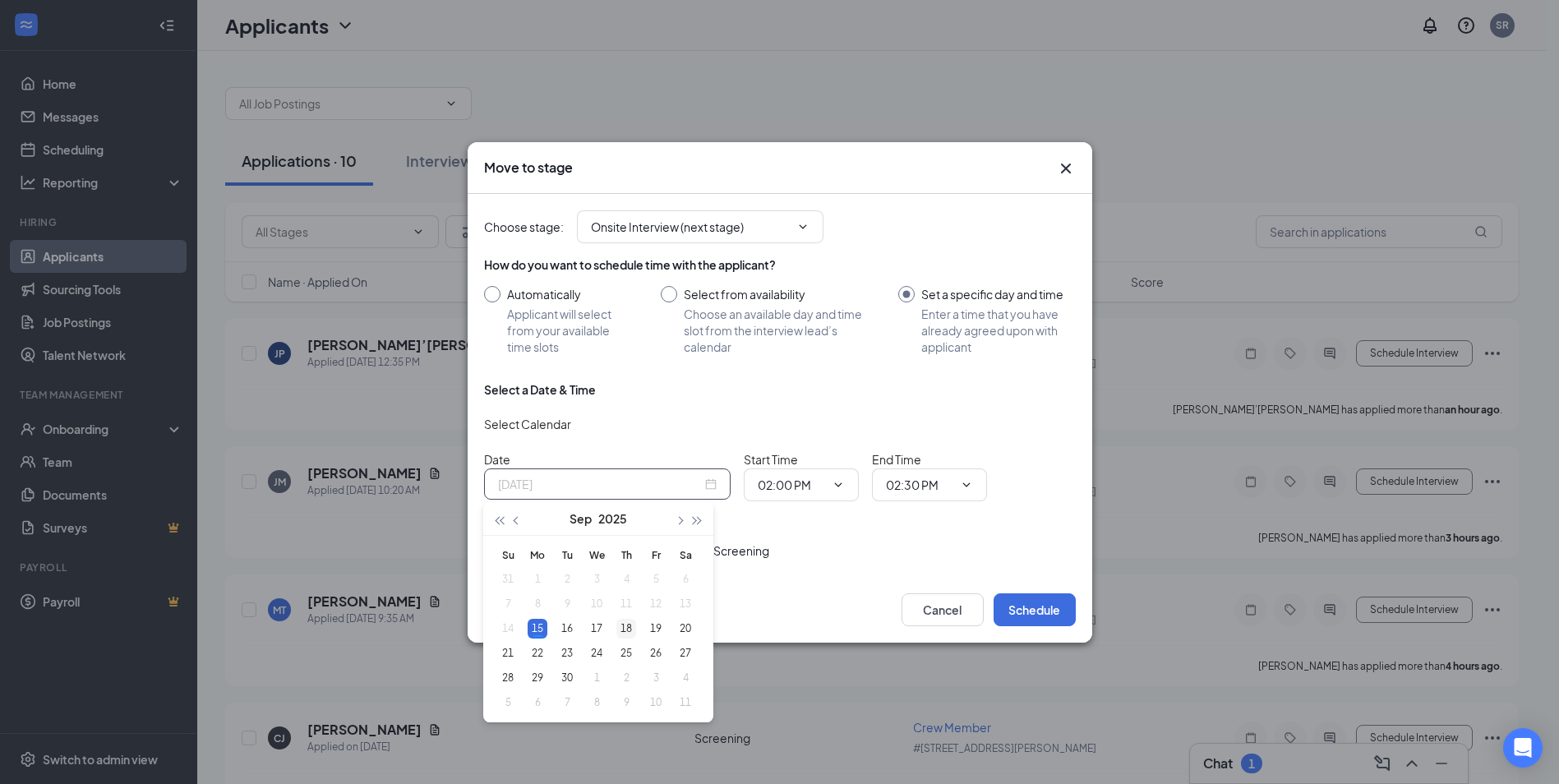
type input "Sep 18, 2025"
click at [630, 628] on div "18" at bounding box center [626, 629] width 20 height 20
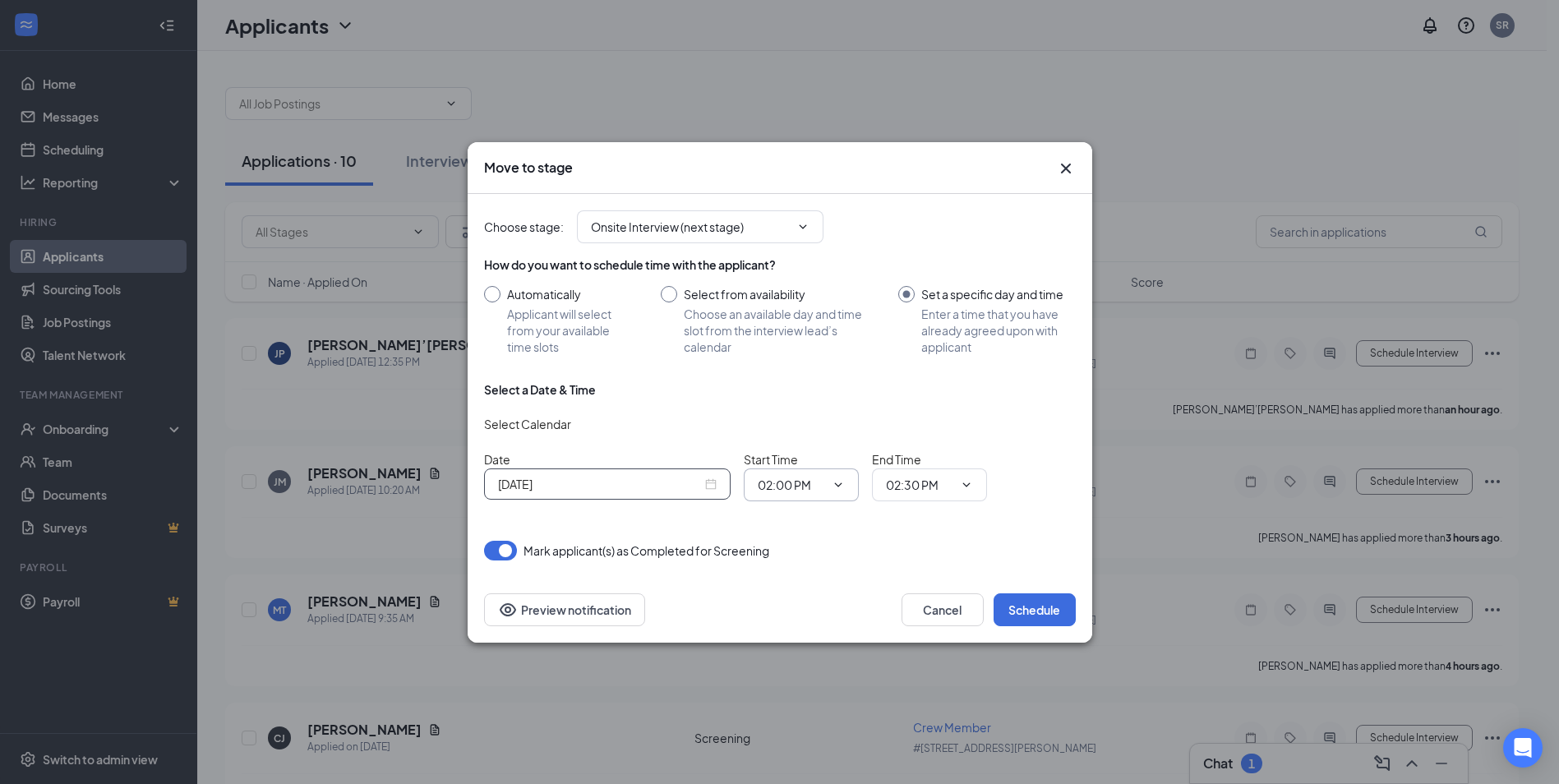
click at [837, 480] on icon "ChevronDown" at bounding box center [838, 484] width 13 height 13
click at [784, 485] on input "02:00 PM" at bounding box center [791, 485] width 68 height 18
click at [807, 444] on div "10:00 AM" at bounding box center [795, 442] width 49 height 18
type input "10:00 AM"
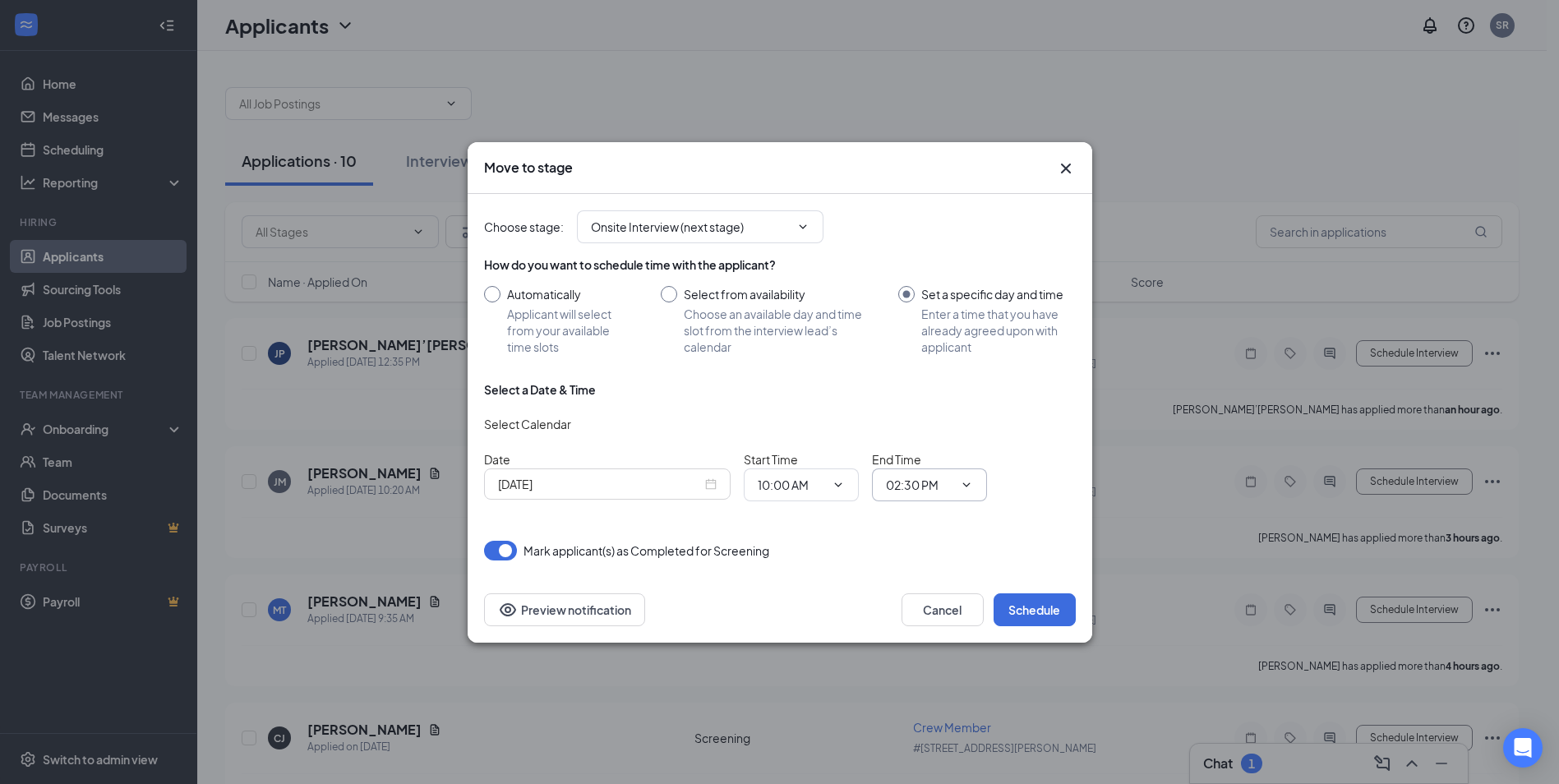
click at [923, 482] on input "02:30 PM" at bounding box center [919, 485] width 68 height 18
click at [928, 434] on div "10:30 AM" at bounding box center [923, 435] width 49 height 18
type input "10:30 AM"
click at [1019, 606] on button "Schedule" at bounding box center [1034, 609] width 83 height 33
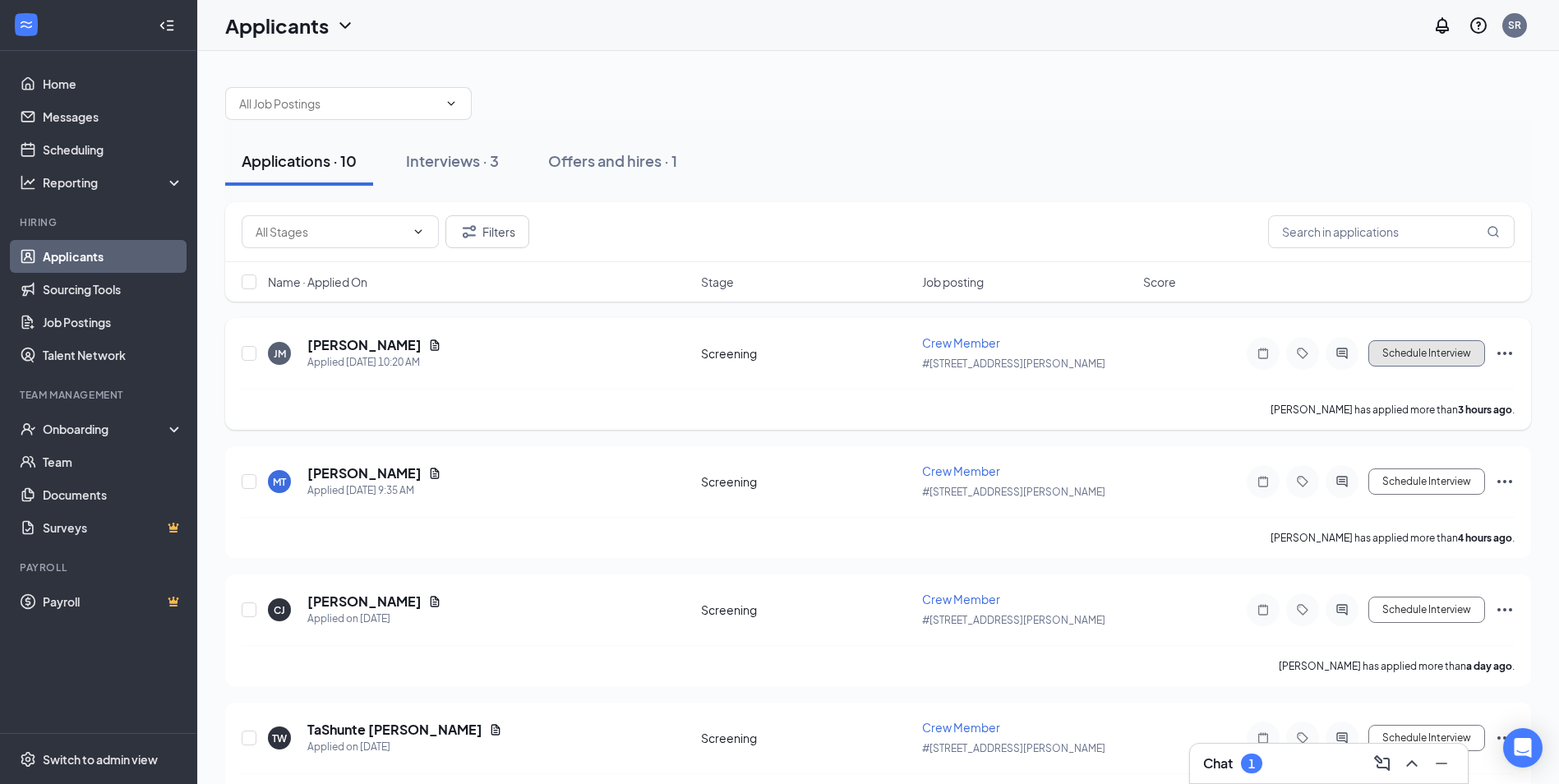
click at [1391, 347] on button "Schedule Interview" at bounding box center [1426, 353] width 116 height 27
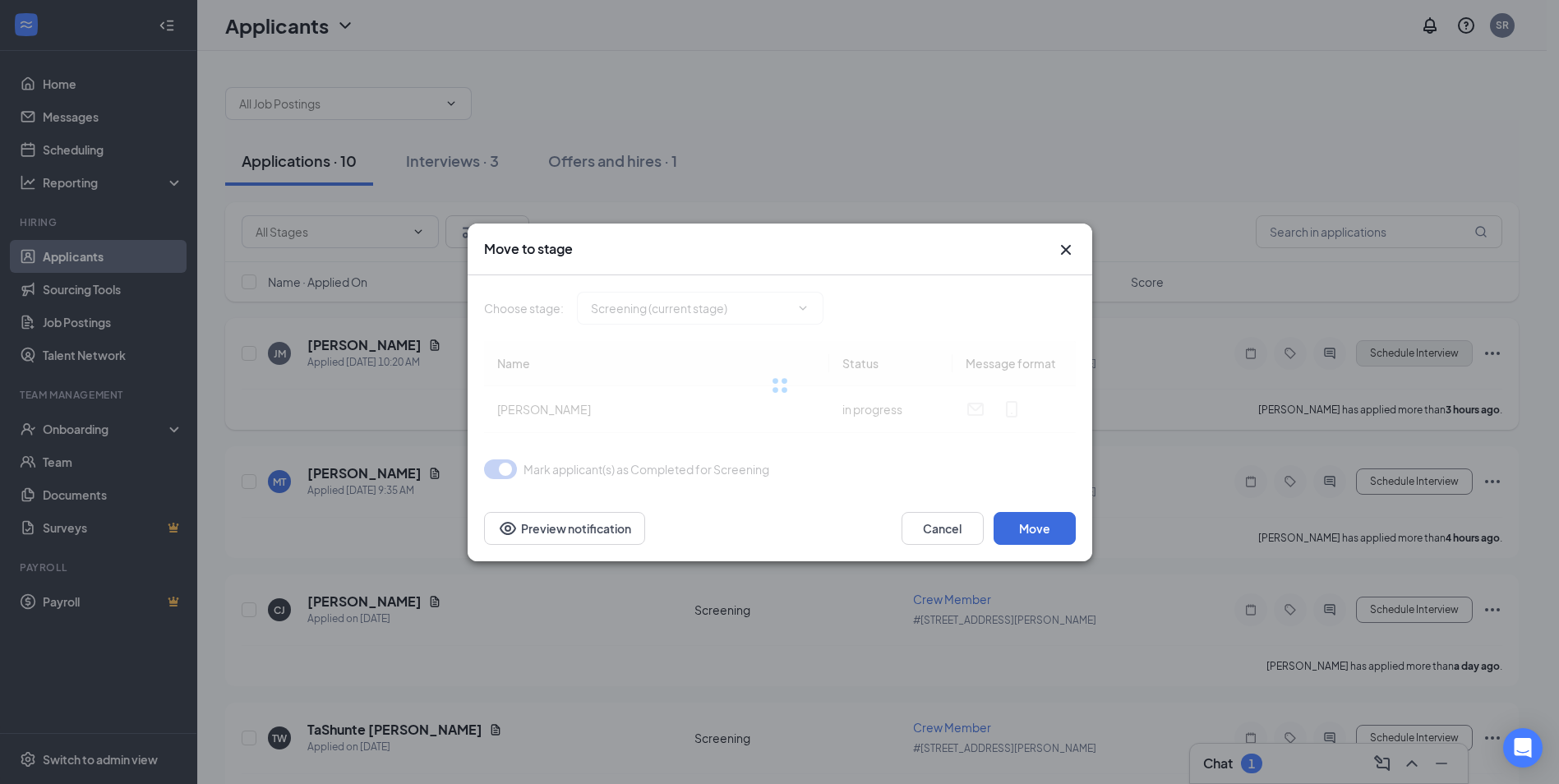
type input "Onsite Interview (next stage)"
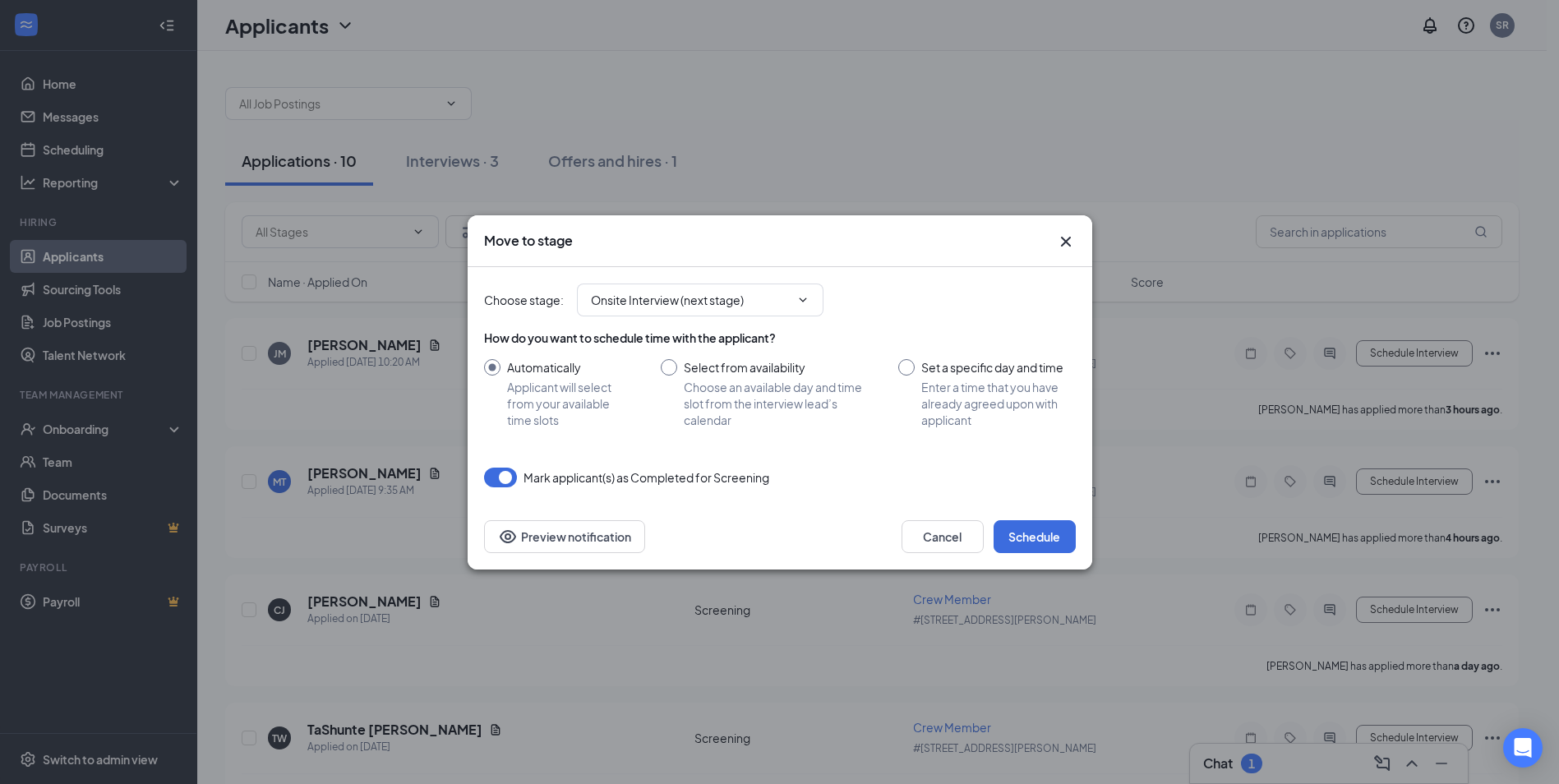
click at [905, 370] on input "Set a specific day and time Enter a time that you have already agreed upon with…" at bounding box center [986, 393] width 177 height 69
radio input "true"
radio input "false"
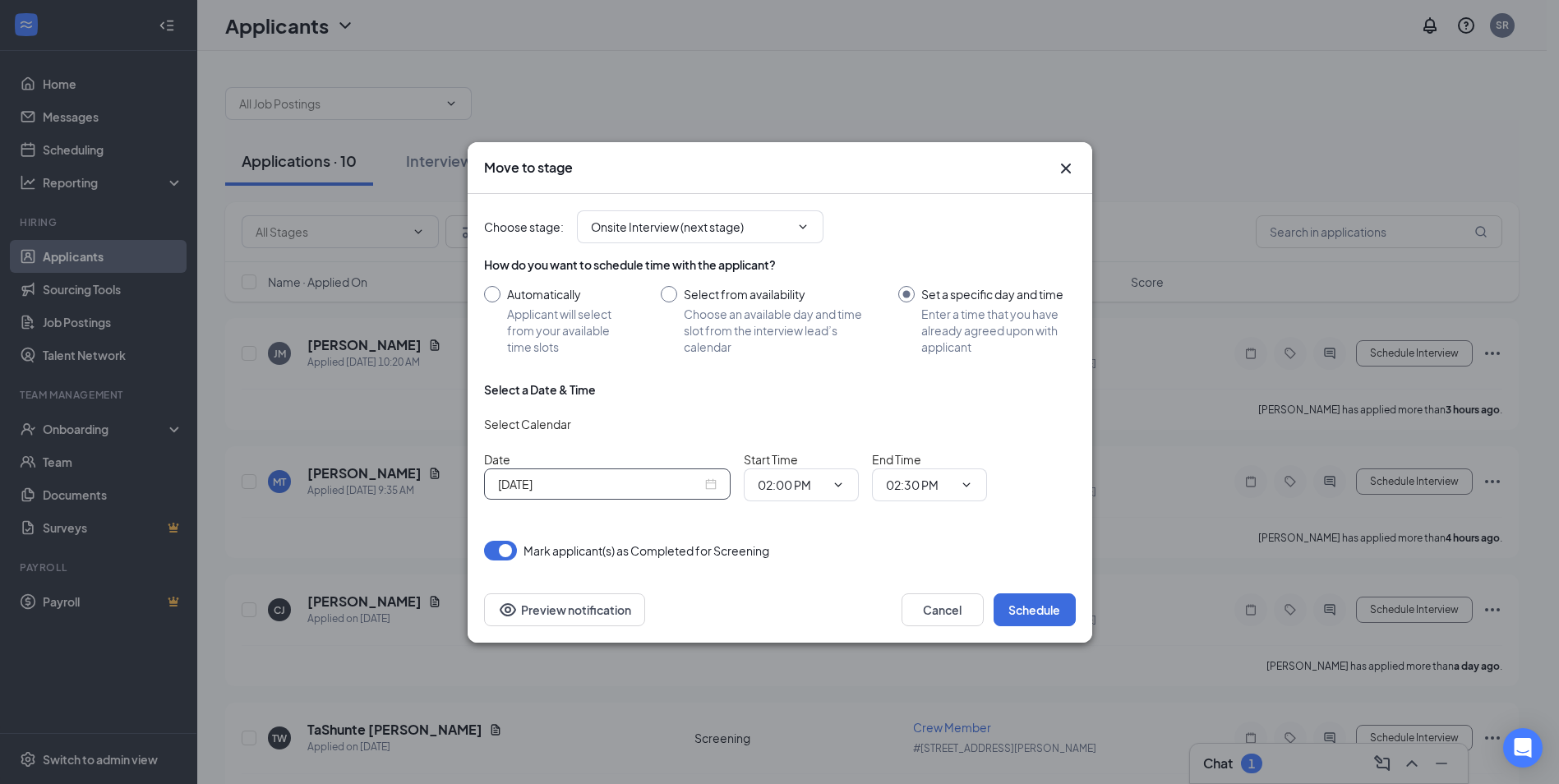
click at [546, 488] on input "Sep 15, 2025" at bounding box center [600, 484] width 203 height 18
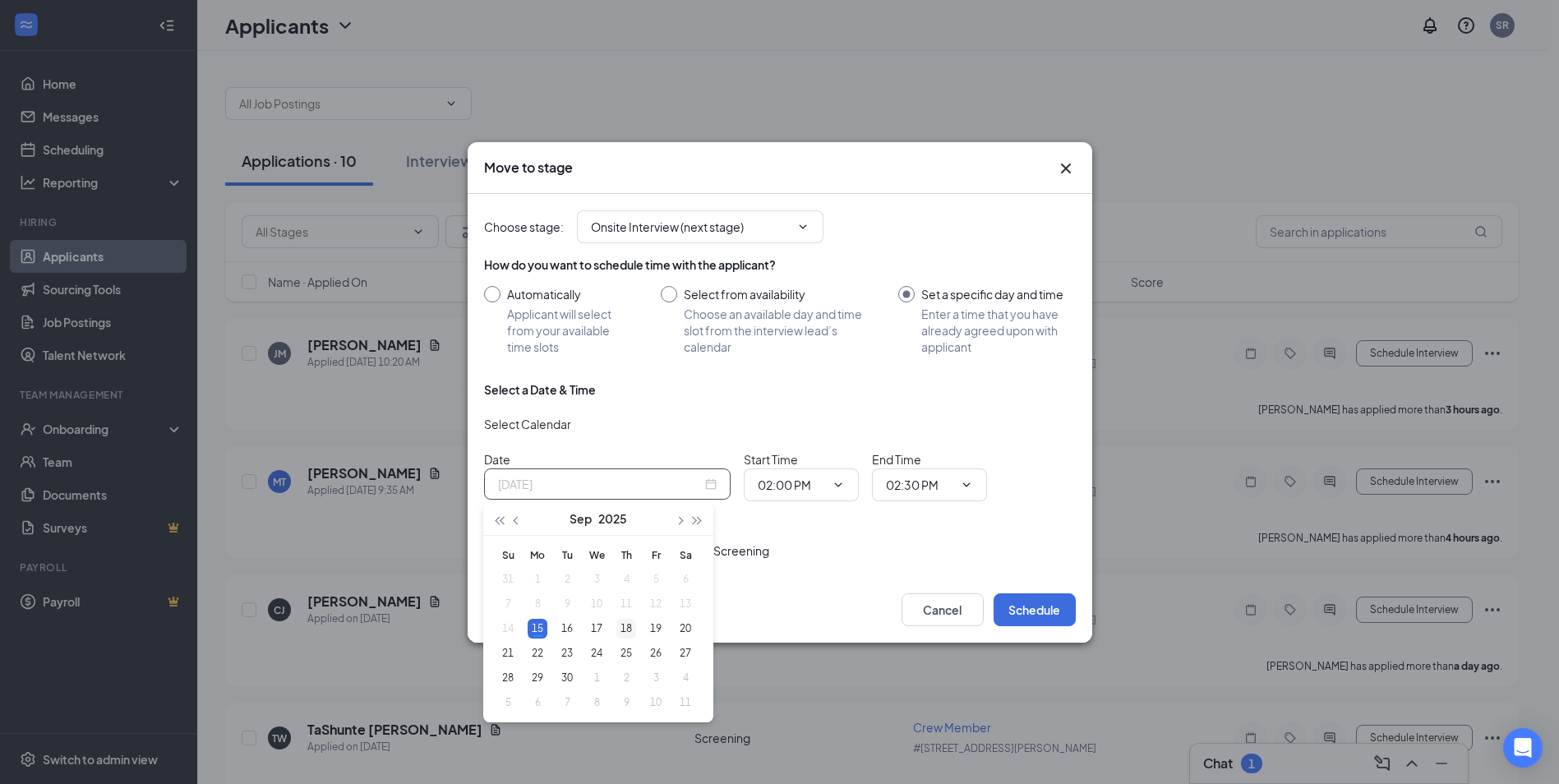
type input "Sep 18, 2025"
click at [629, 630] on div "18" at bounding box center [626, 629] width 20 height 20
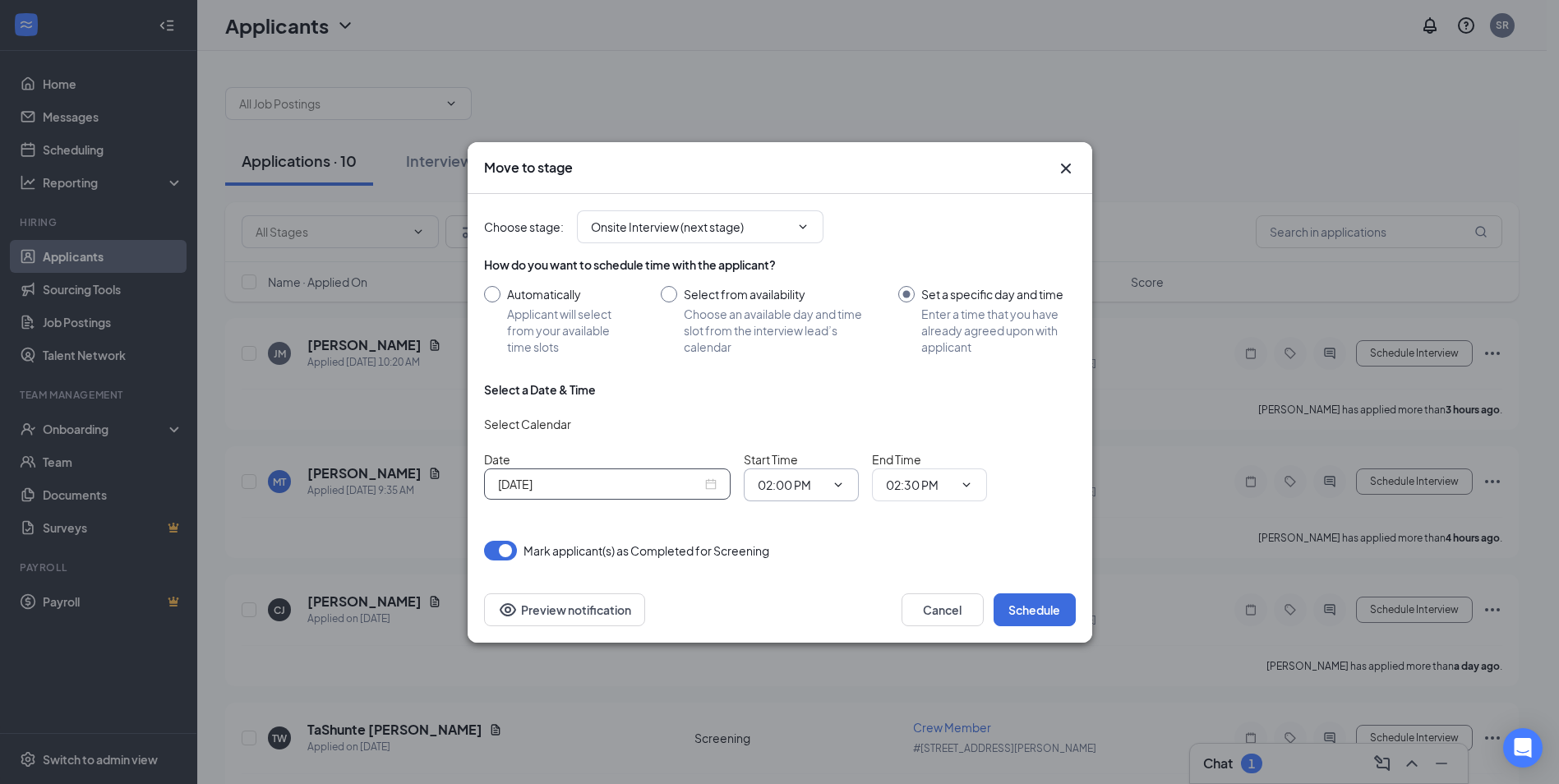
click at [796, 483] on input "02:00 PM" at bounding box center [791, 485] width 68 height 18
click at [829, 349] on div "10:30 AM" at bounding box center [815, 353] width 89 height 18
type input "10:30 AM"
click at [929, 485] on input "02:30 PM" at bounding box center [919, 485] width 68 height 18
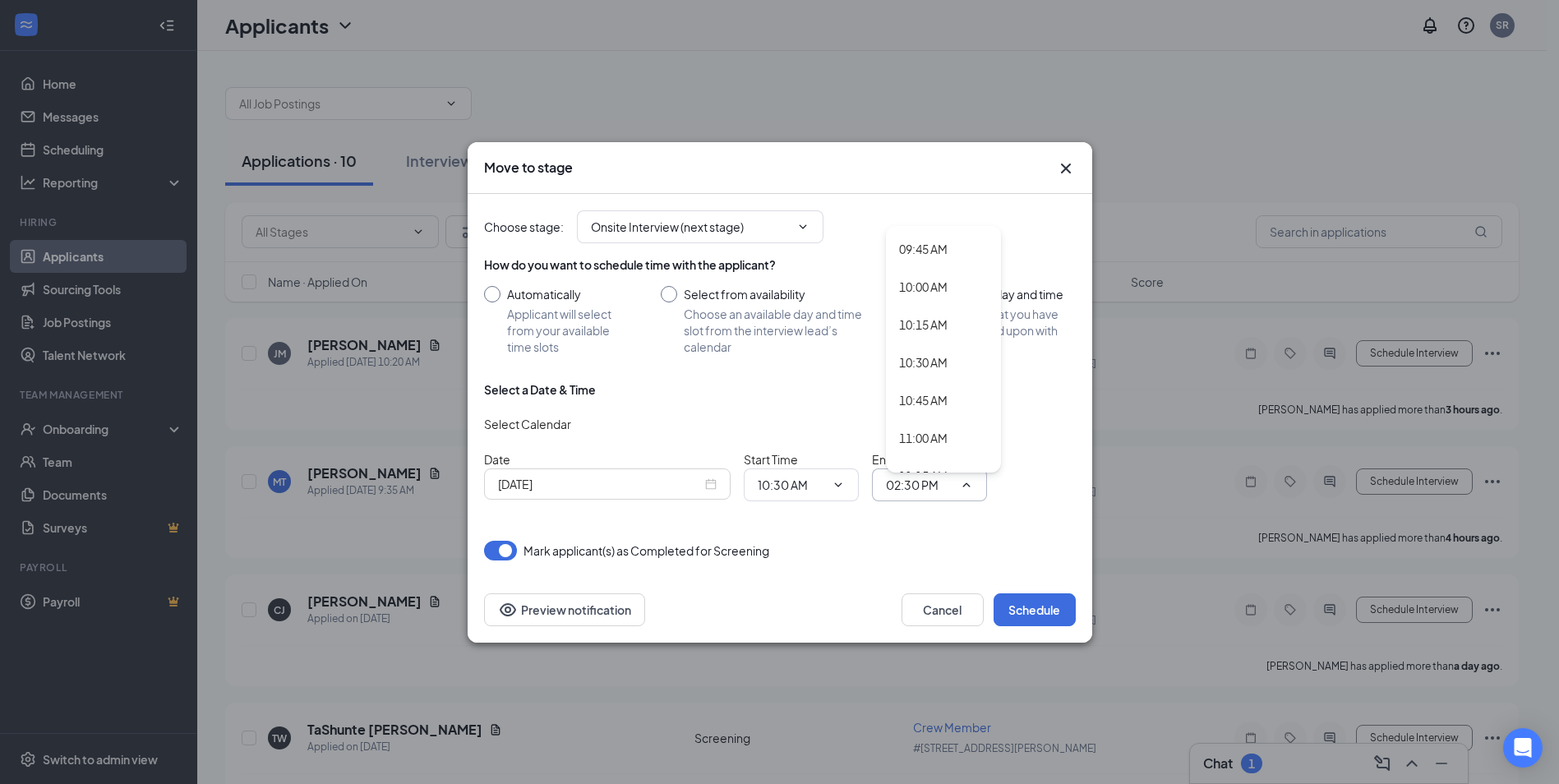
scroll to position [1561, 0]
click at [939, 303] on div "10:45 AM" at bounding box center [923, 309] width 49 height 18
type input "10:45 AM"
click at [1032, 609] on button "Schedule" at bounding box center [1034, 609] width 83 height 33
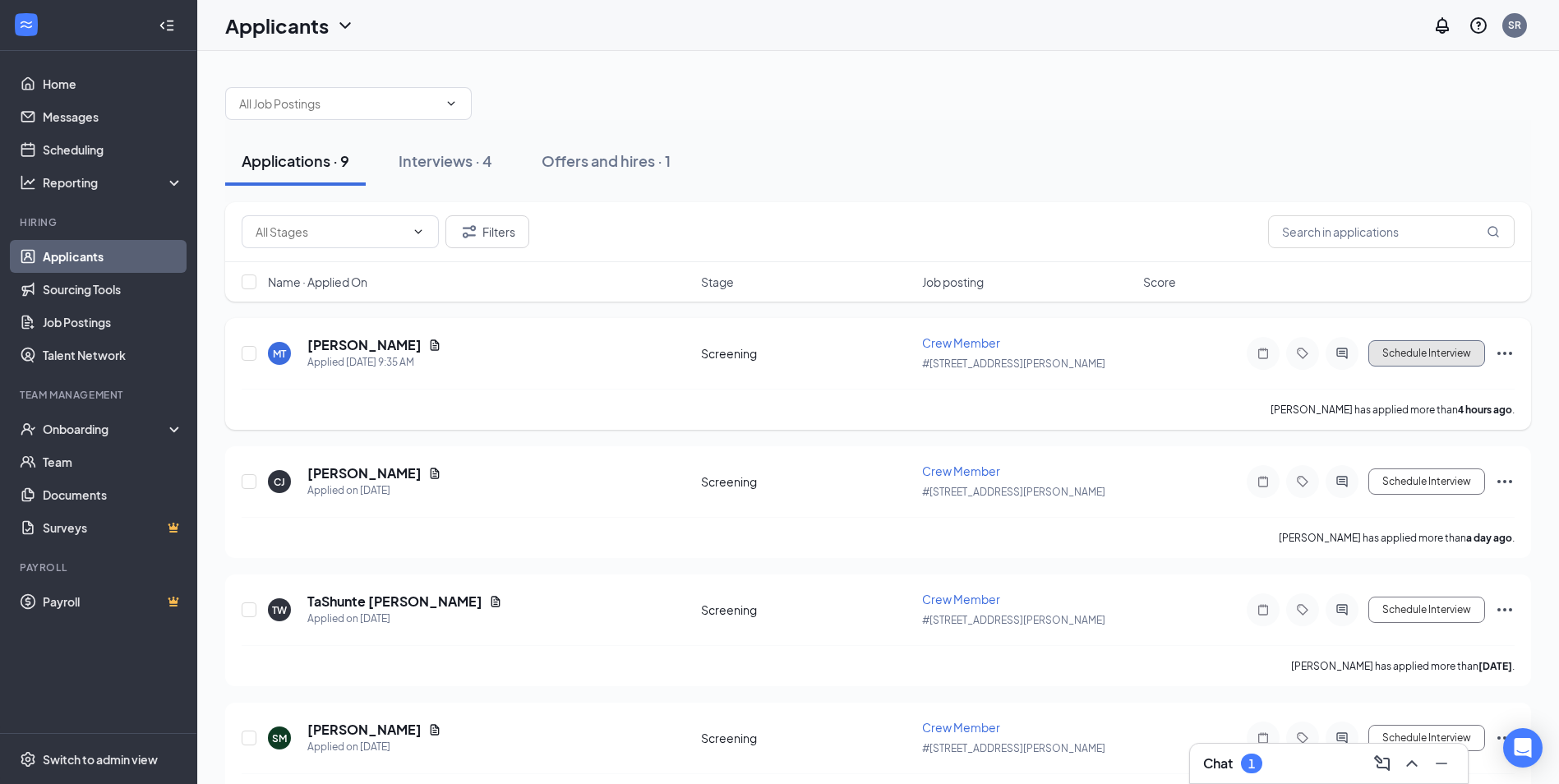
click at [1435, 352] on button "Schedule Interview" at bounding box center [1426, 353] width 116 height 27
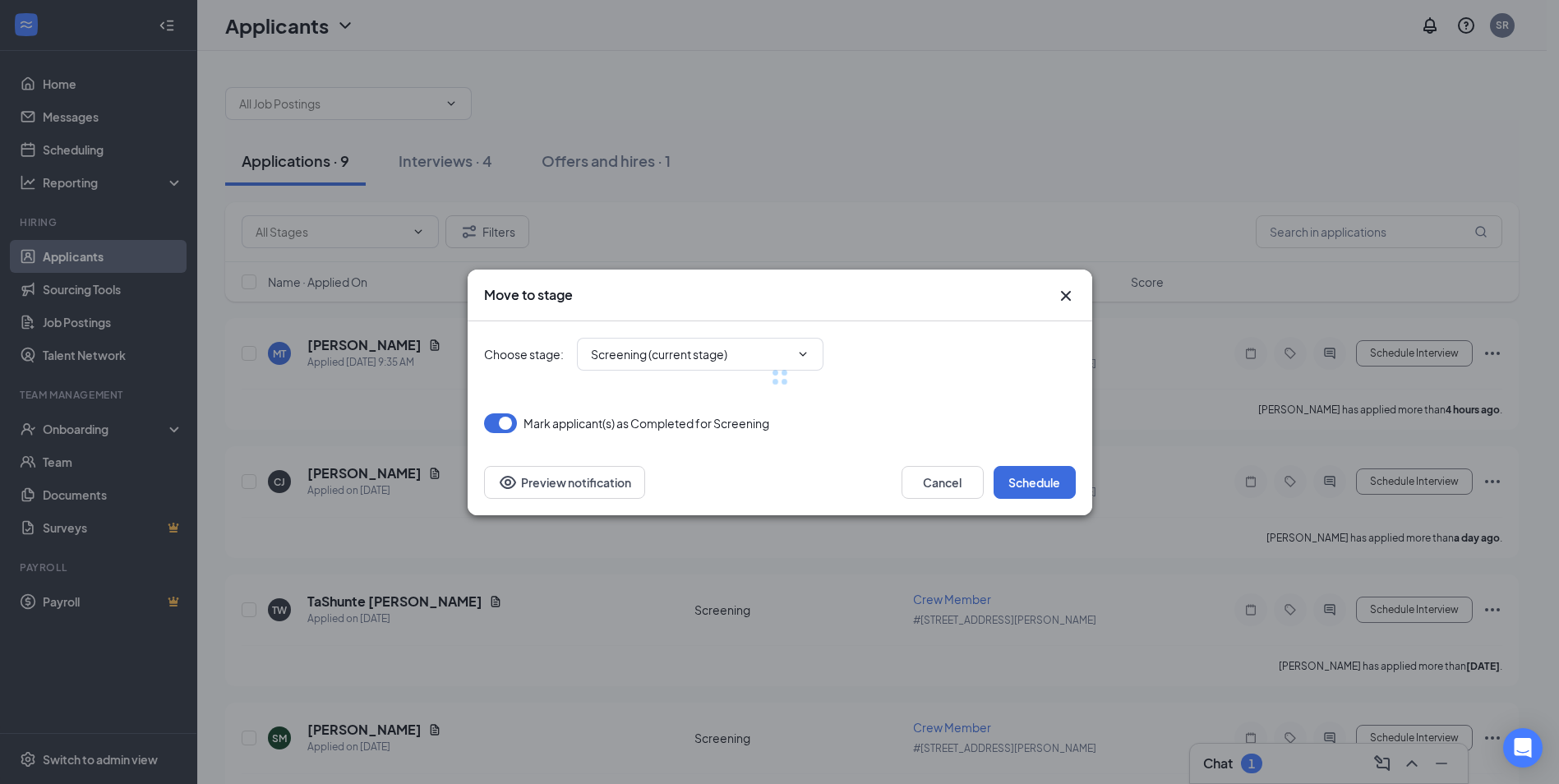
type input "Onsite Interview (next stage)"
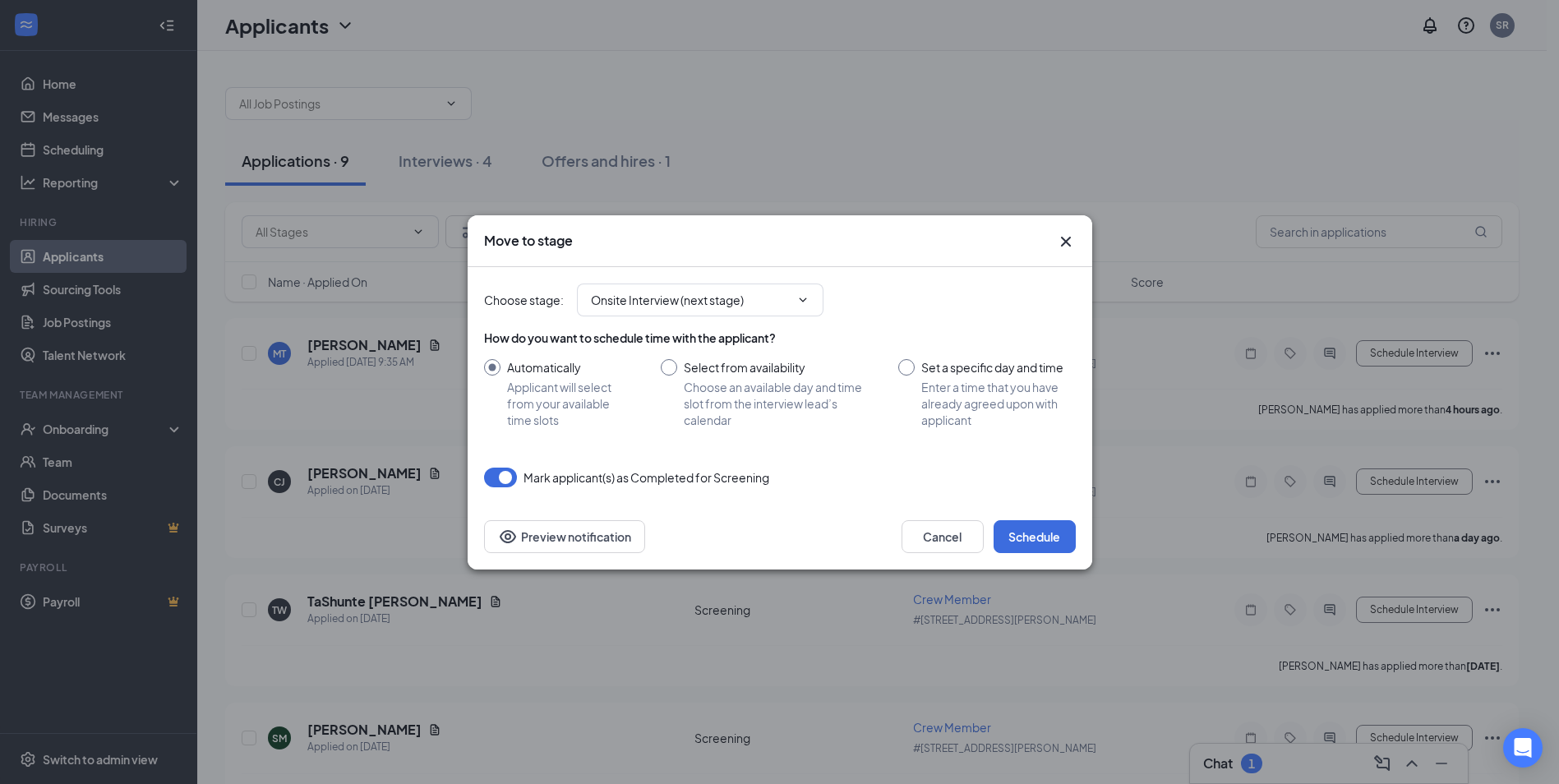
click at [903, 366] on input "Set a specific day and time Enter a time that you have already agreed upon with…" at bounding box center [986, 393] width 177 height 69
radio input "true"
radio input "false"
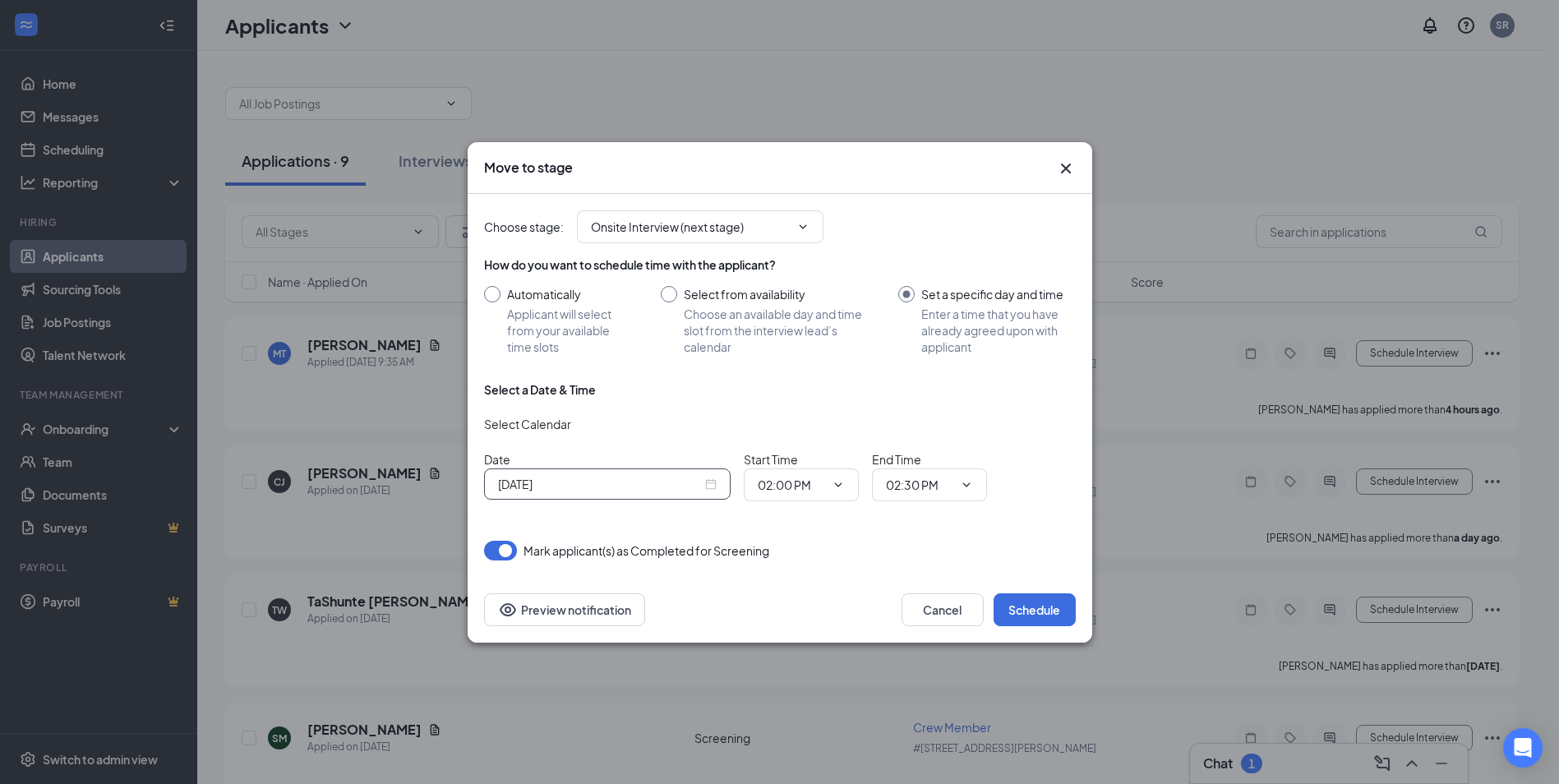
click at [544, 478] on input "Sep 15, 2025" at bounding box center [600, 484] width 203 height 18
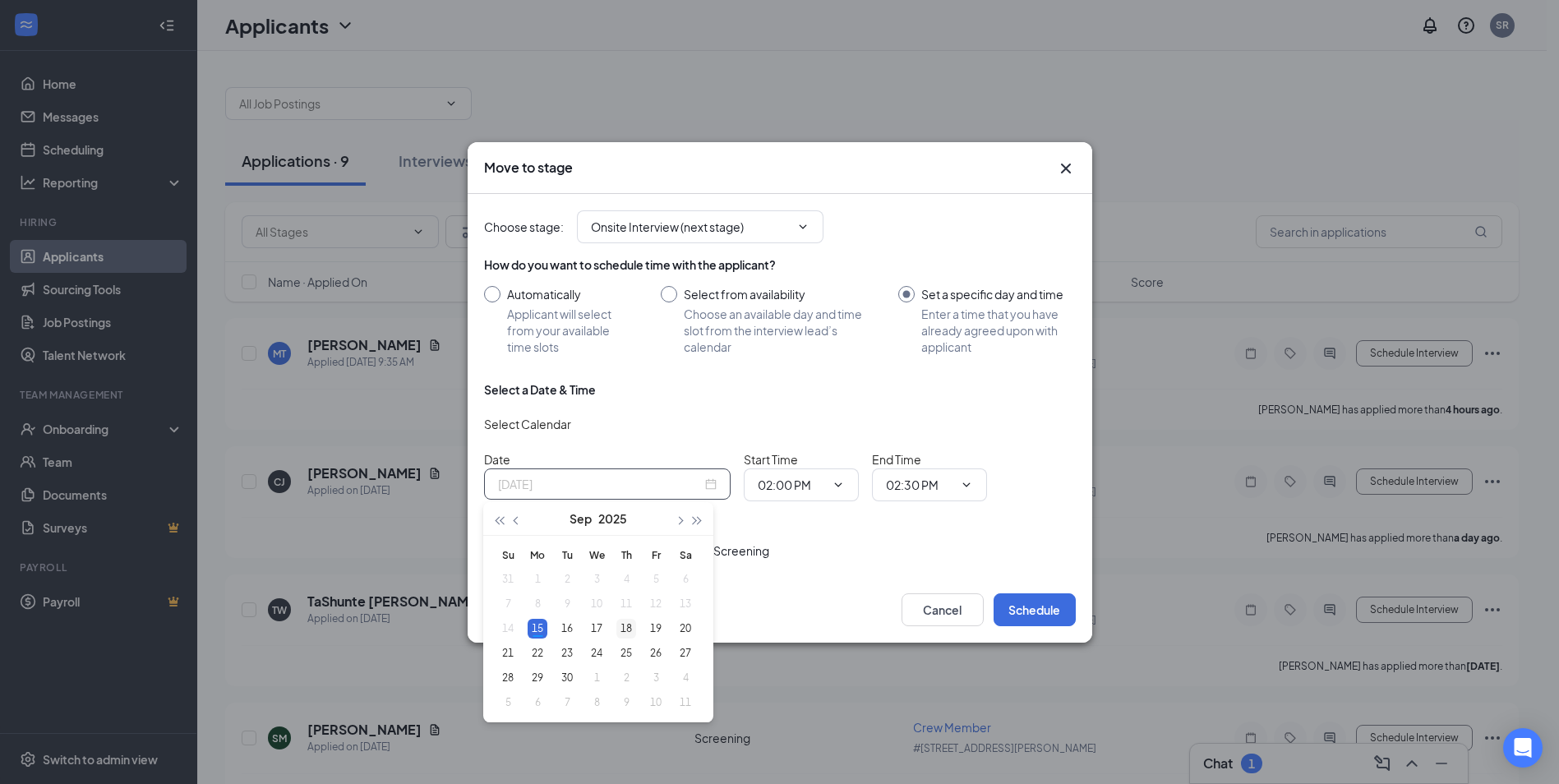
type input "Sep 18, 2025"
click at [627, 629] on div "18" at bounding box center [626, 629] width 20 height 20
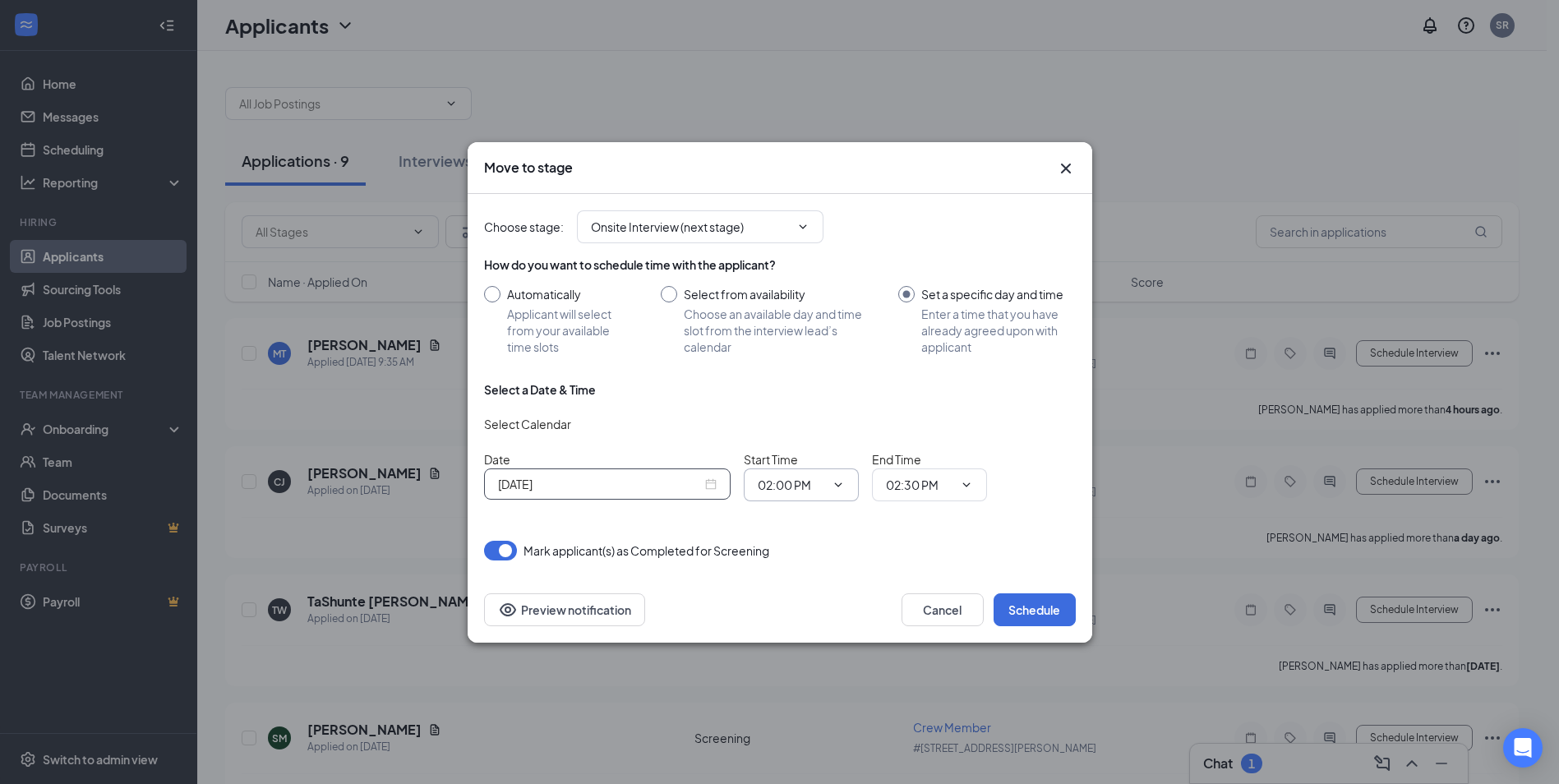
click at [821, 487] on input "02:00 PM" at bounding box center [791, 485] width 68 height 18
click at [801, 390] on div "10:45 AM" at bounding box center [795, 391] width 49 height 18
type input "10:45 AM"
click at [929, 483] on input "02:30 PM" at bounding box center [919, 485] width 68 height 18
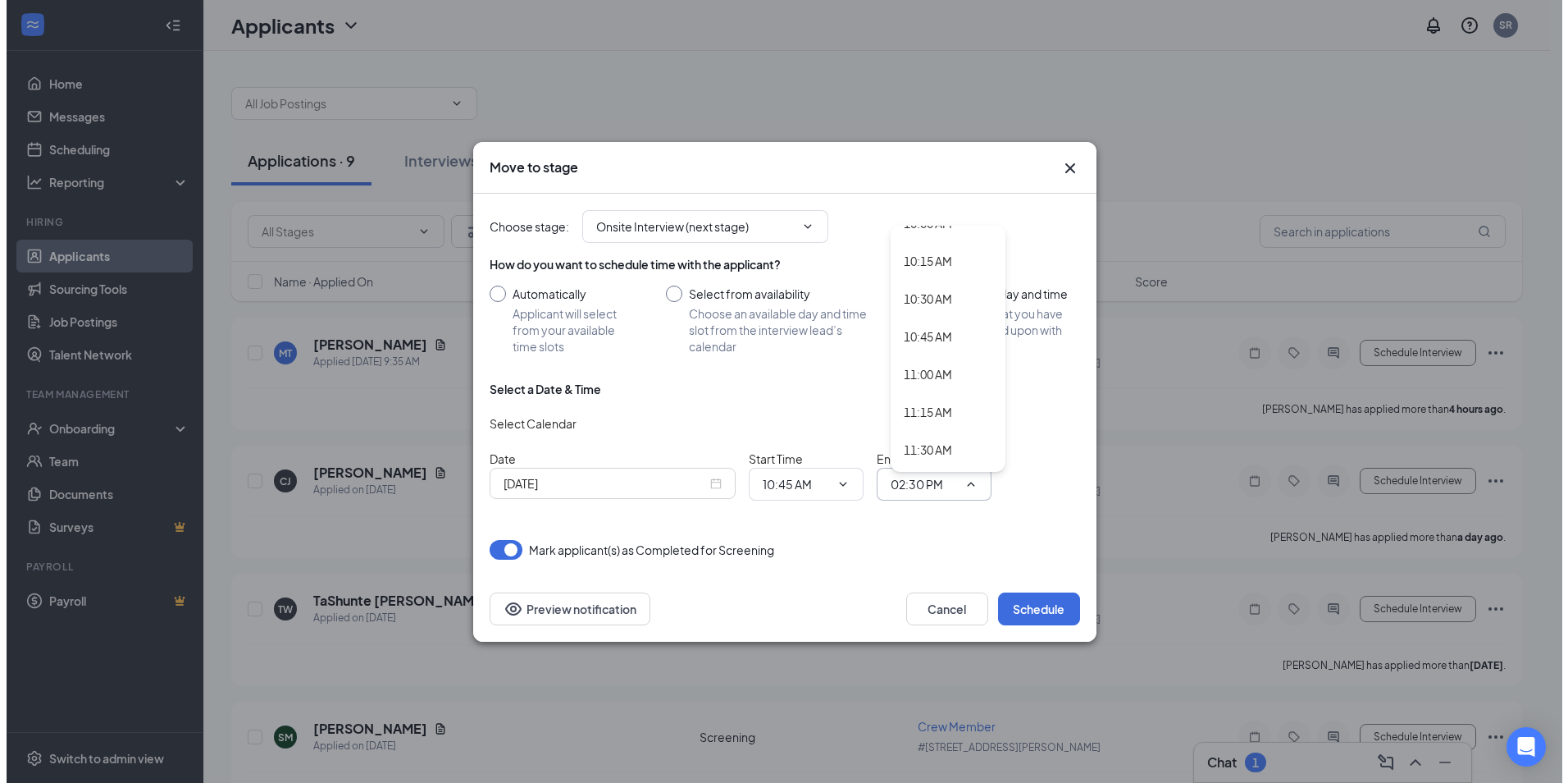
scroll to position [1559, 0]
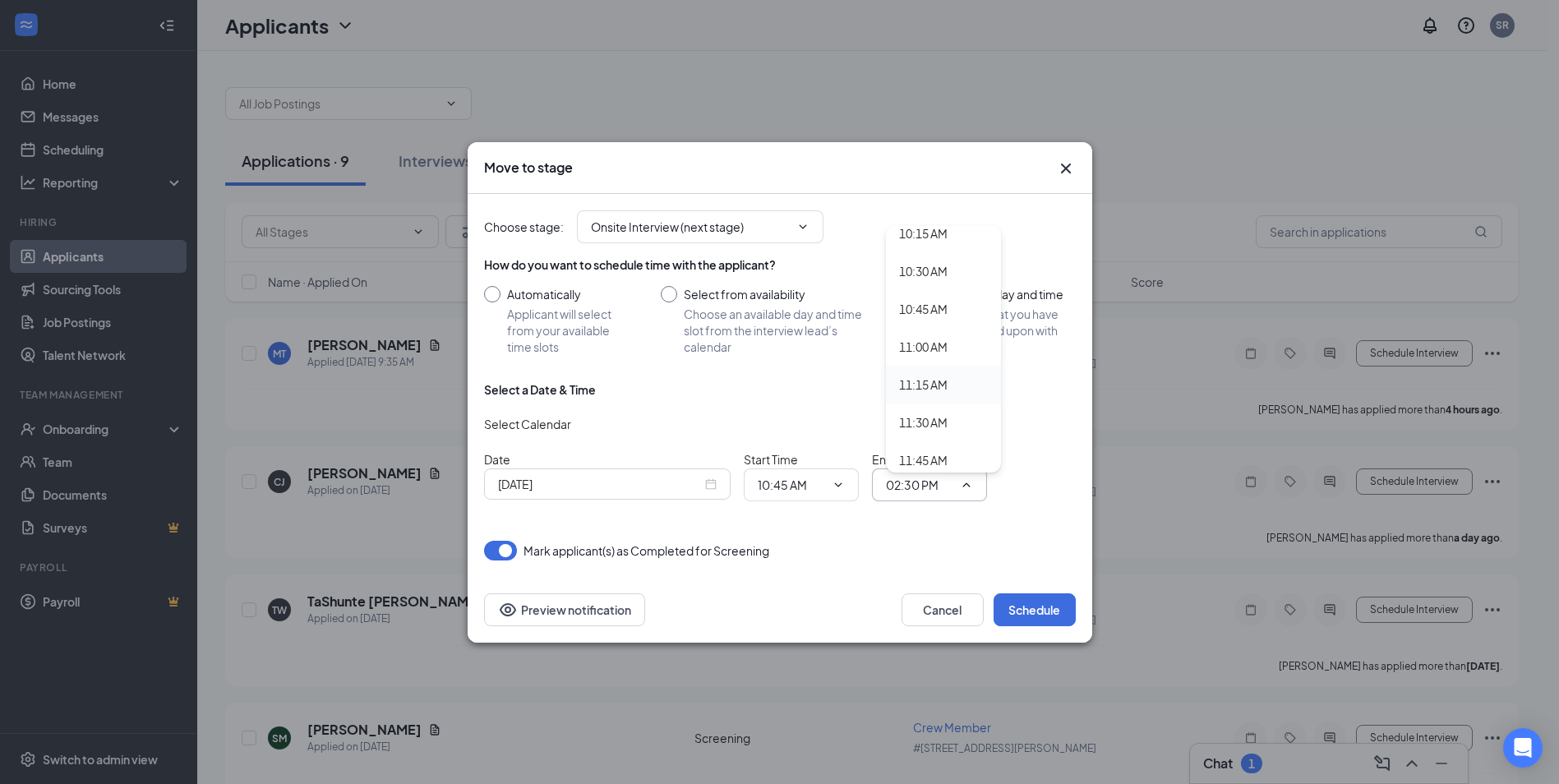
click at [934, 386] on div "11:15 AM" at bounding box center [923, 384] width 49 height 18
type input "11:15 AM"
click at [1049, 605] on button "Schedule" at bounding box center [1034, 609] width 83 height 33
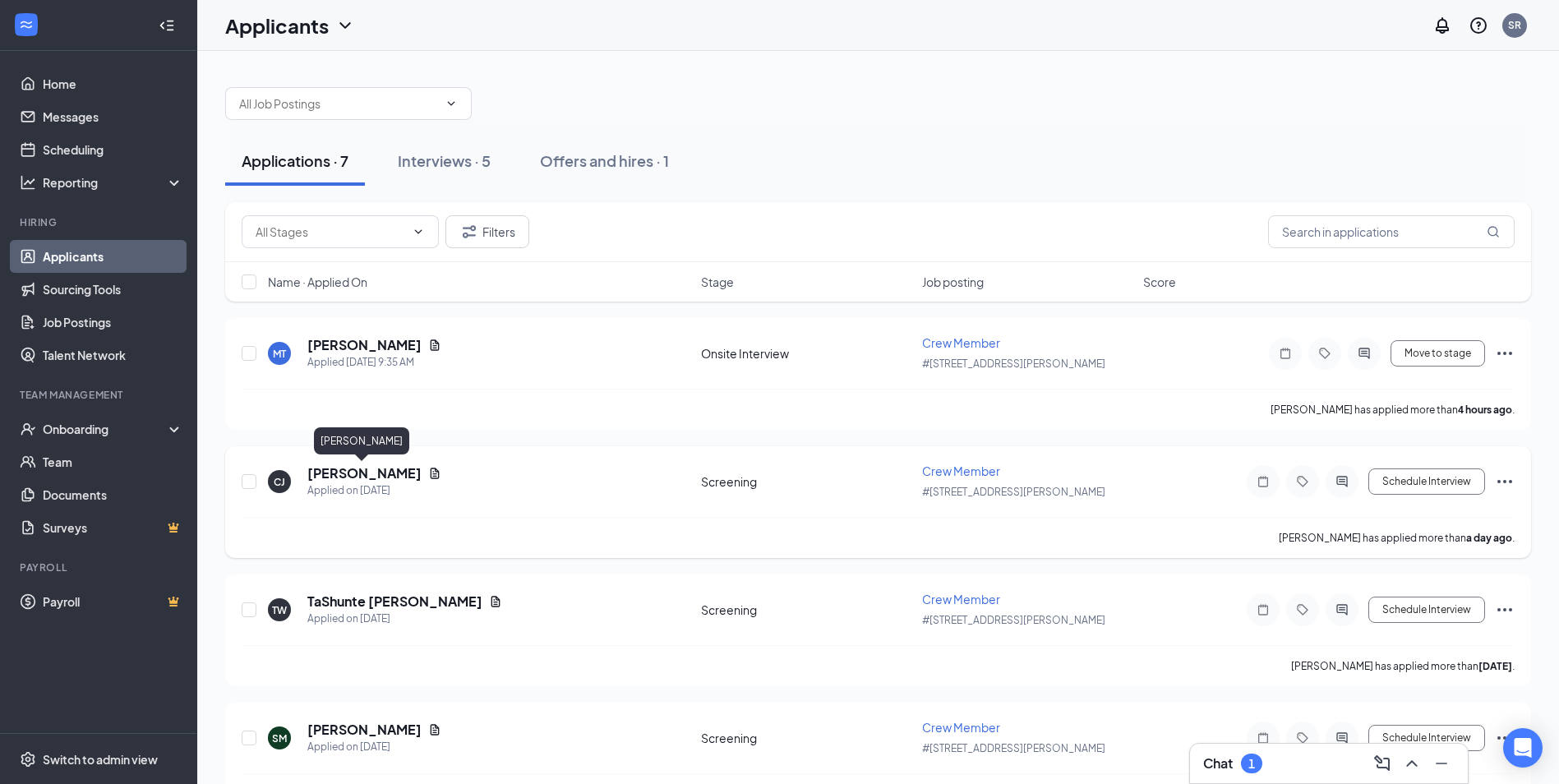
click at [369, 477] on h5 "Cylina Johnson" at bounding box center [364, 473] width 115 height 18
